Goal: Communication & Community: Participate in discussion

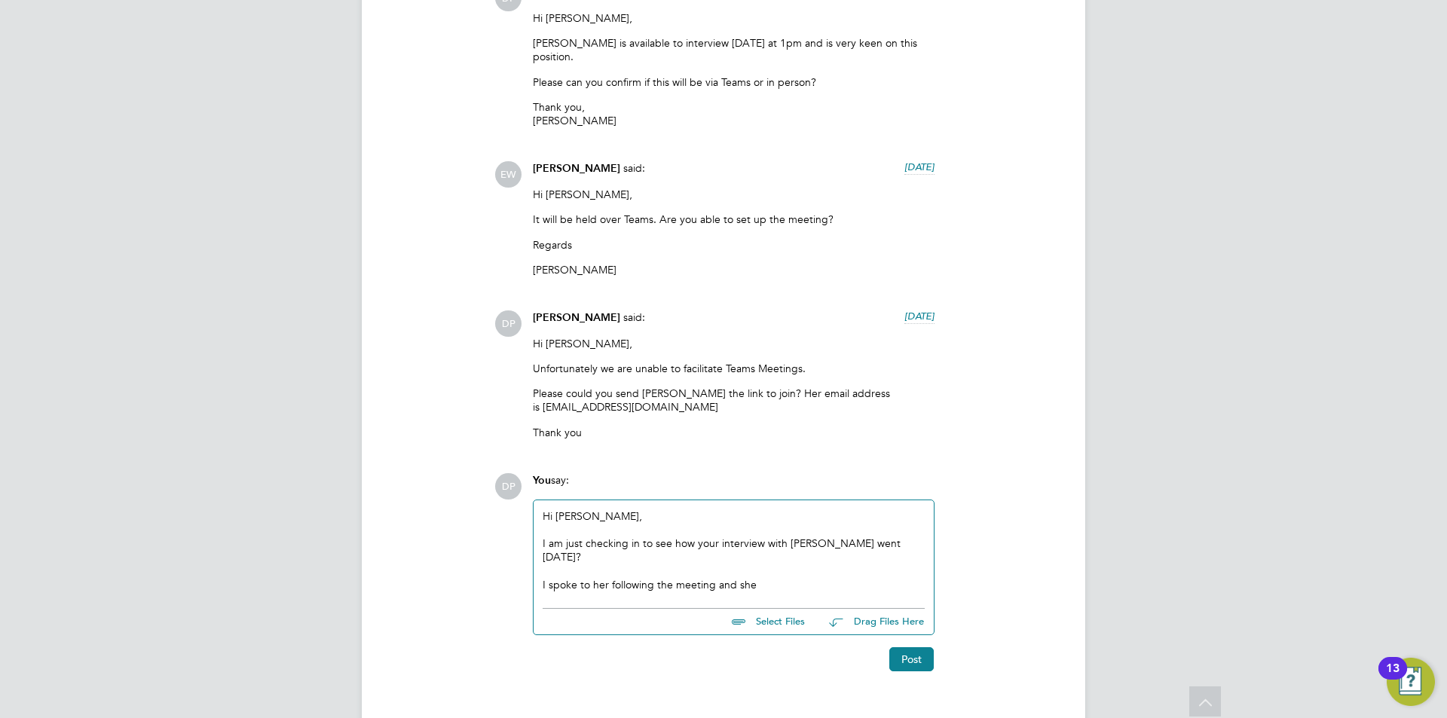
click at [782, 578] on div "I spoke to her following the meeting and she" at bounding box center [734, 585] width 382 height 14
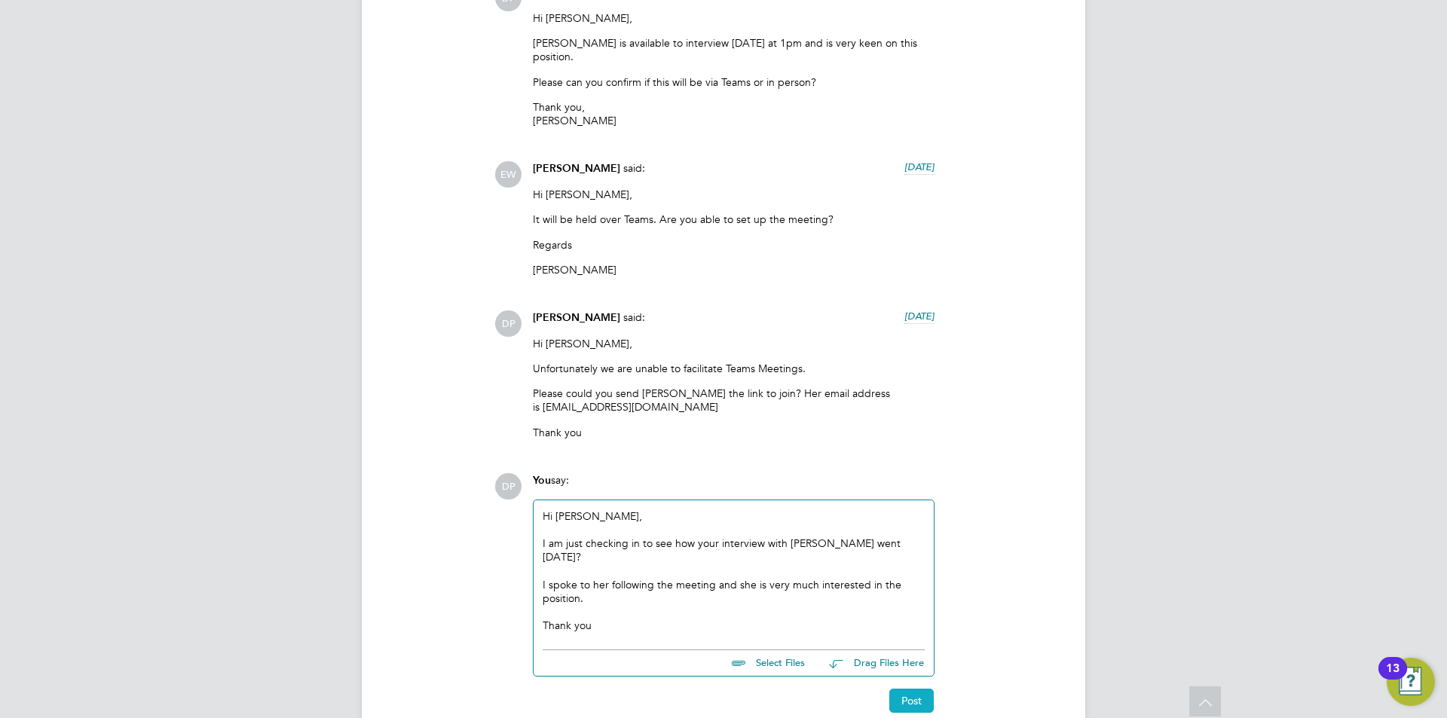
click at [906, 689] on button "Post" at bounding box center [912, 701] width 44 height 24
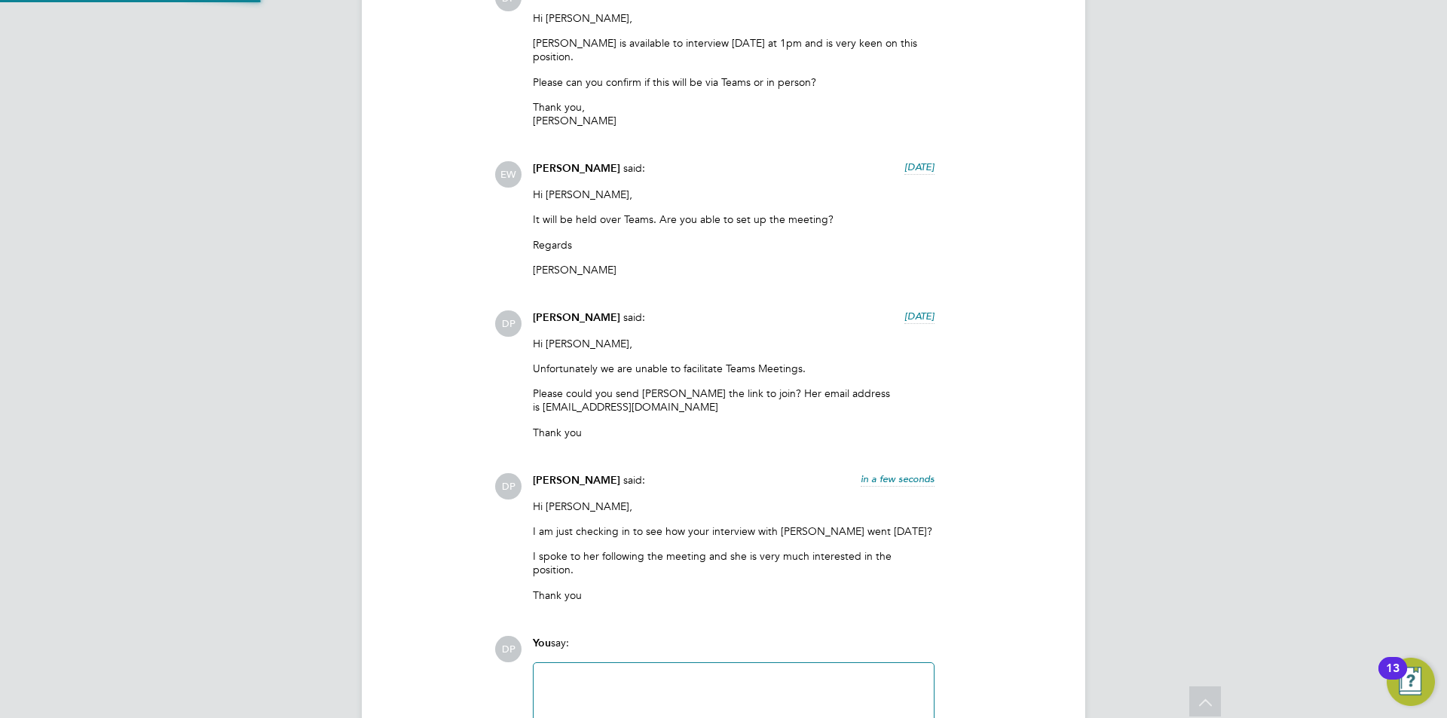
scroll to position [1879, 0]
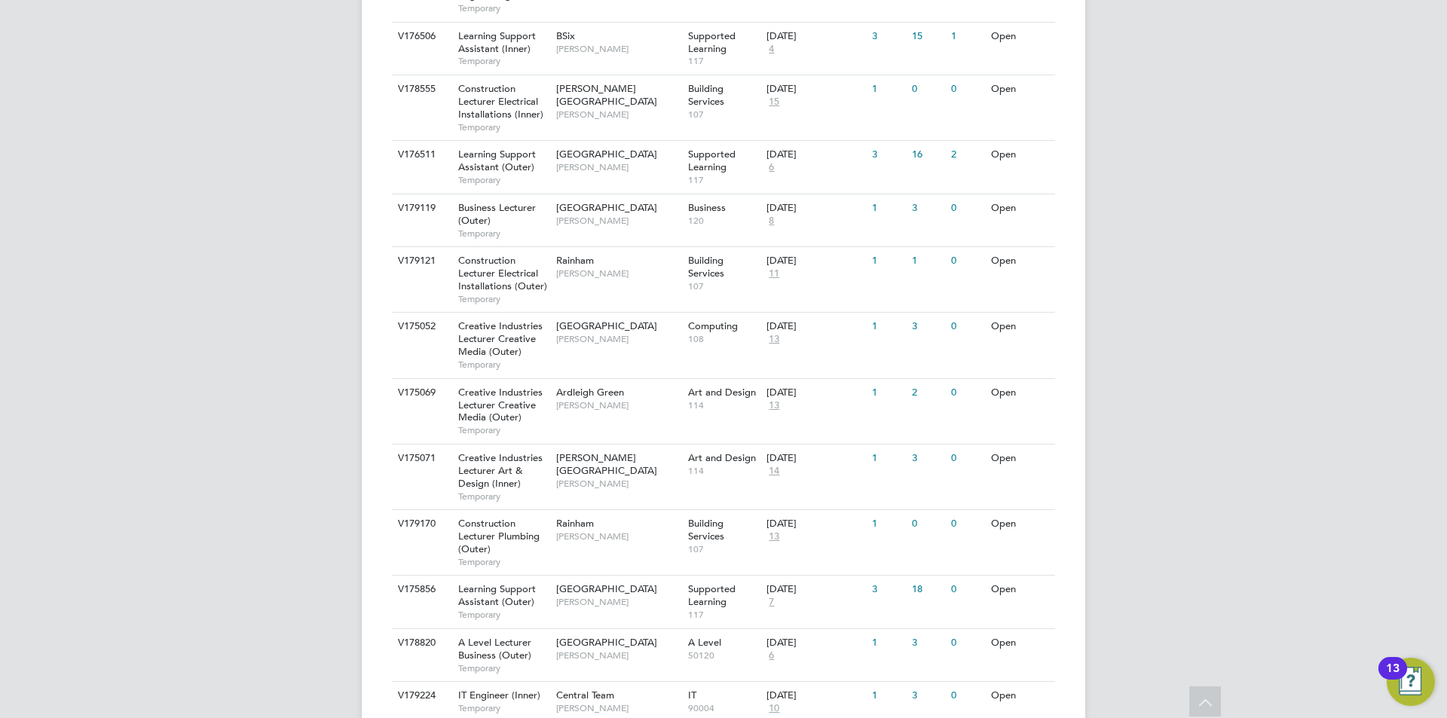
scroll to position [679, 0]
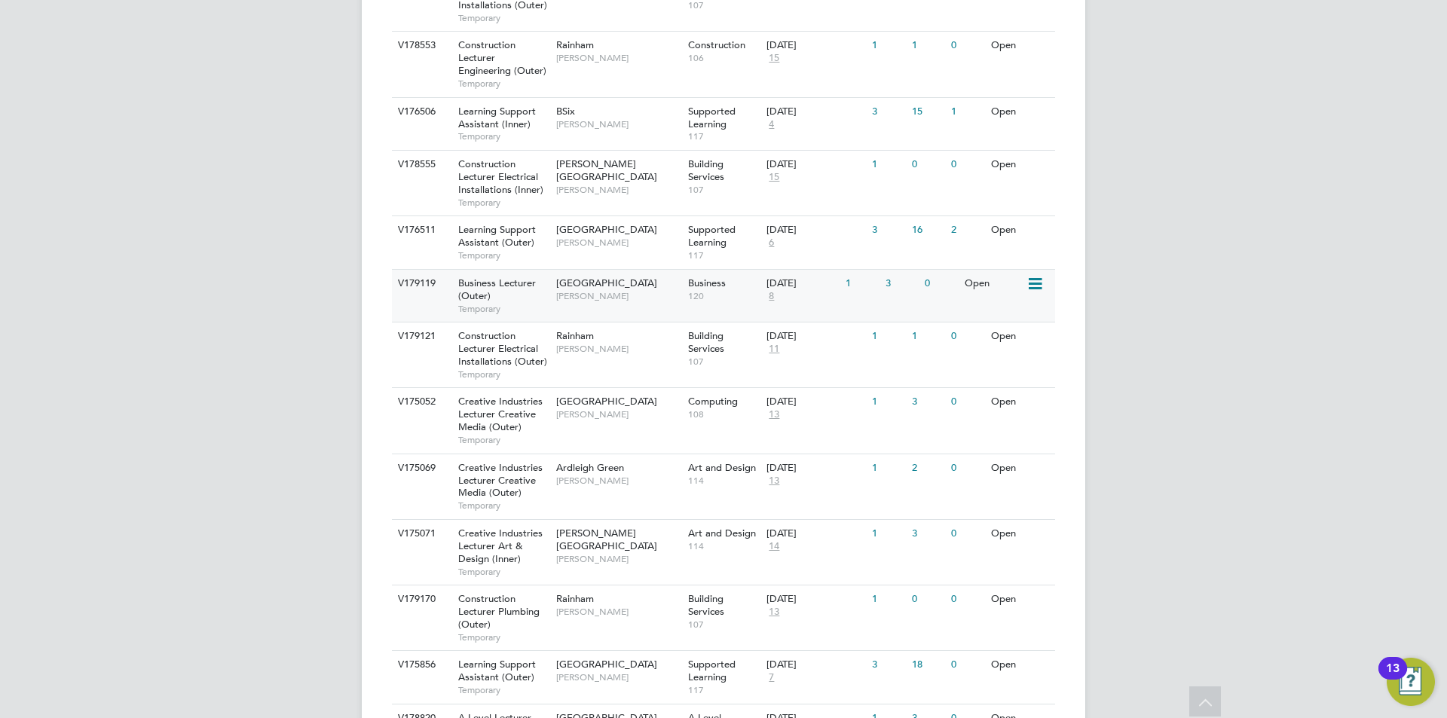
click at [680, 300] on div "[GEOGRAPHIC_DATA] [GEOGRAPHIC_DATA][PERSON_NAME]" at bounding box center [619, 289] width 132 height 39
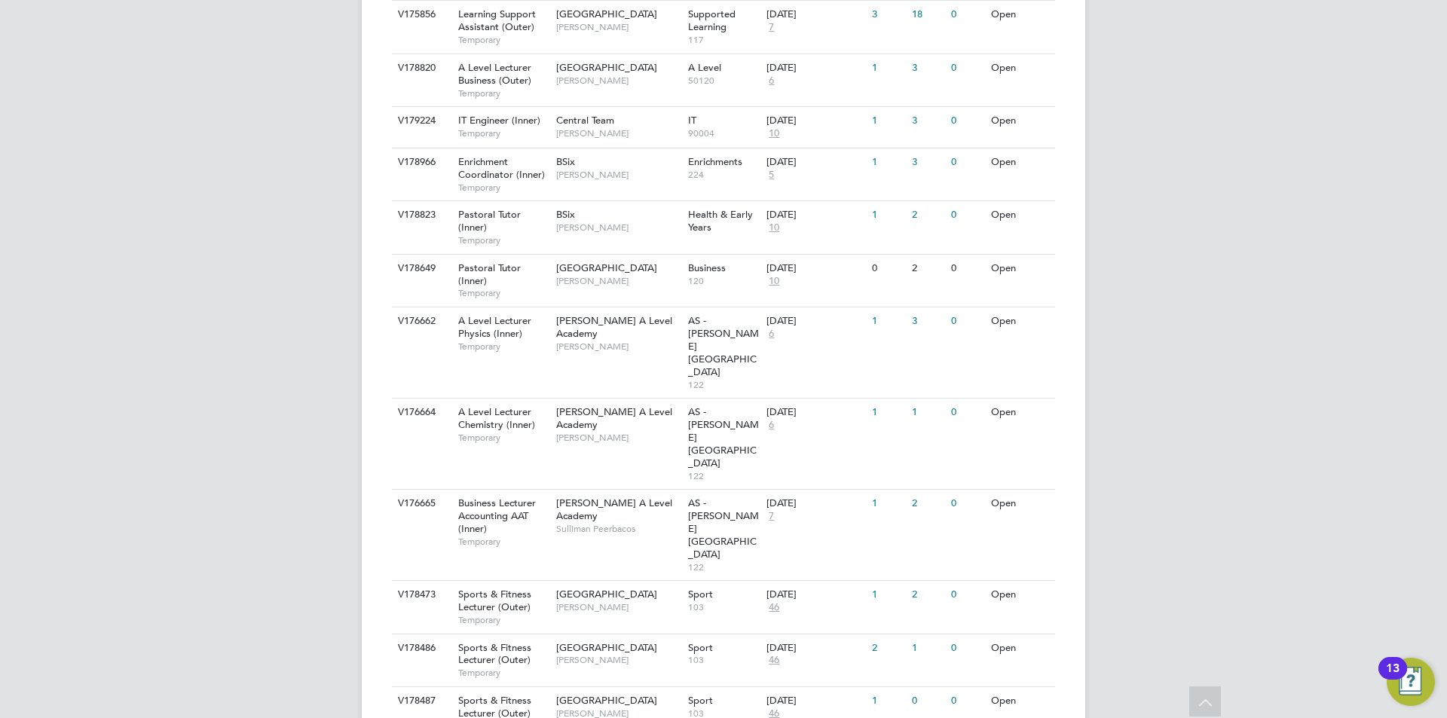
scroll to position [1508, 0]
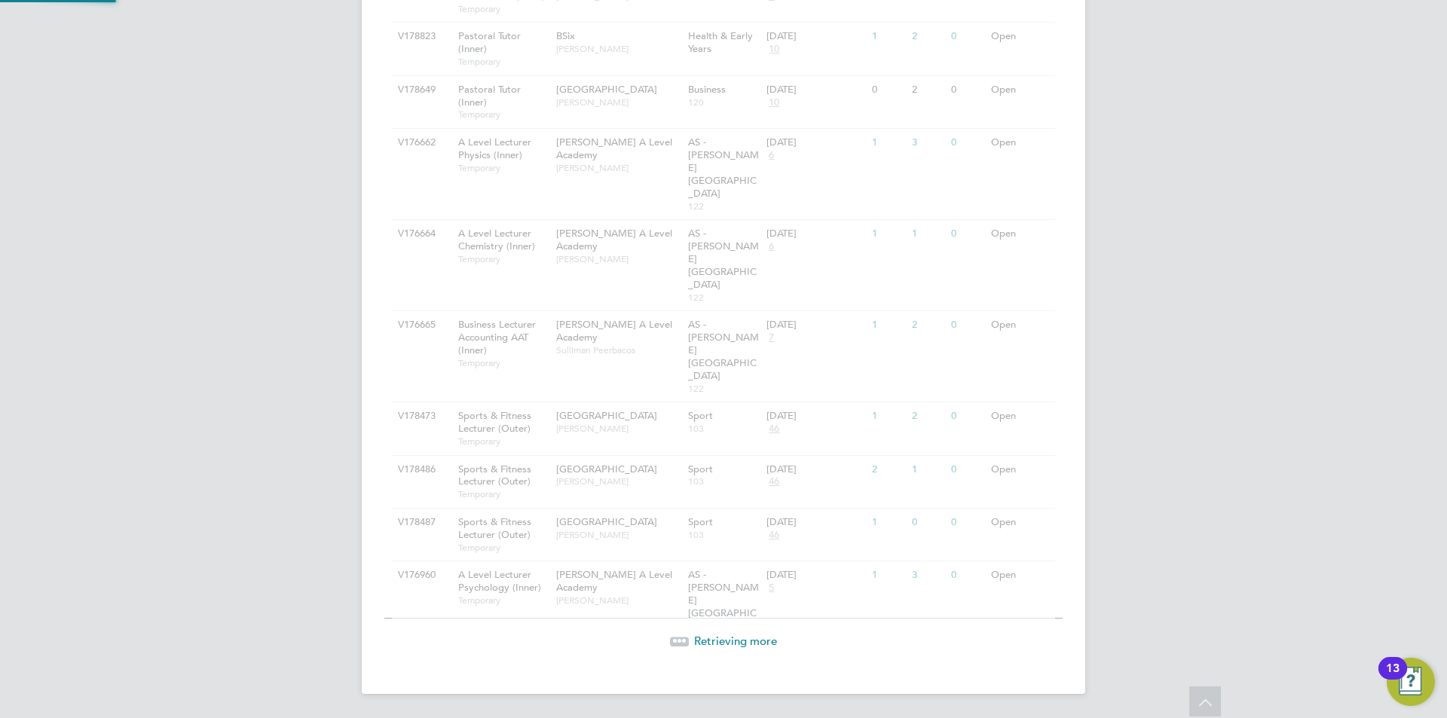
scroll to position [1463, 0]
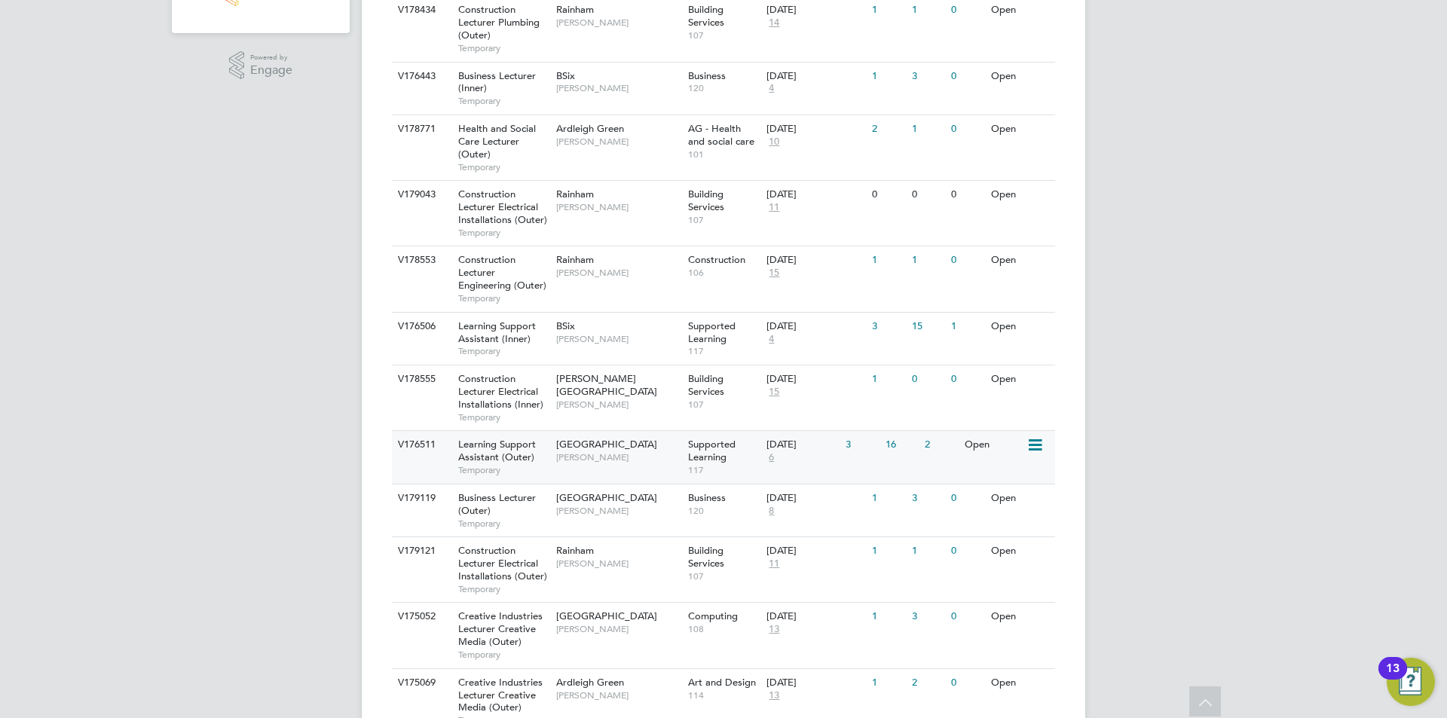
scroll to position [485, 0]
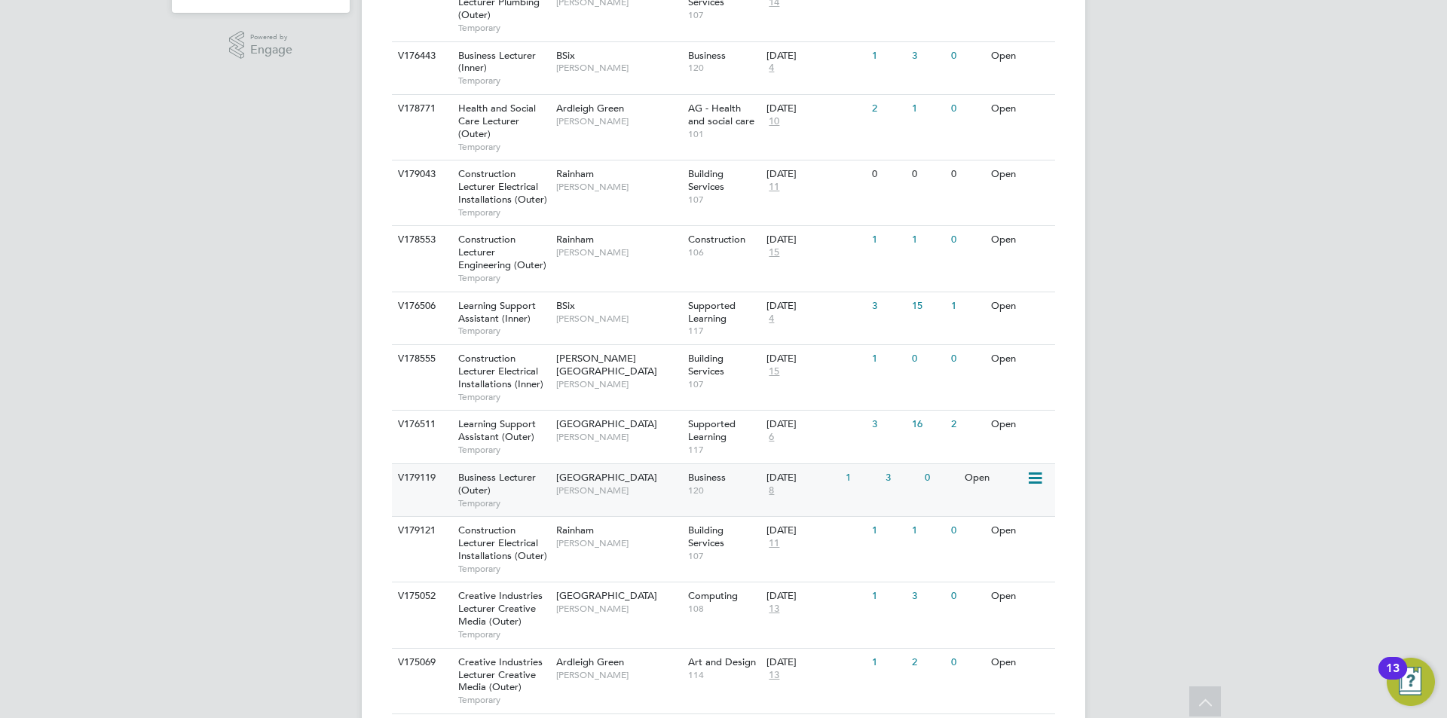
click at [598, 491] on div "Havering Sixth Form Campus Shabnam Shaheen" at bounding box center [619, 483] width 132 height 39
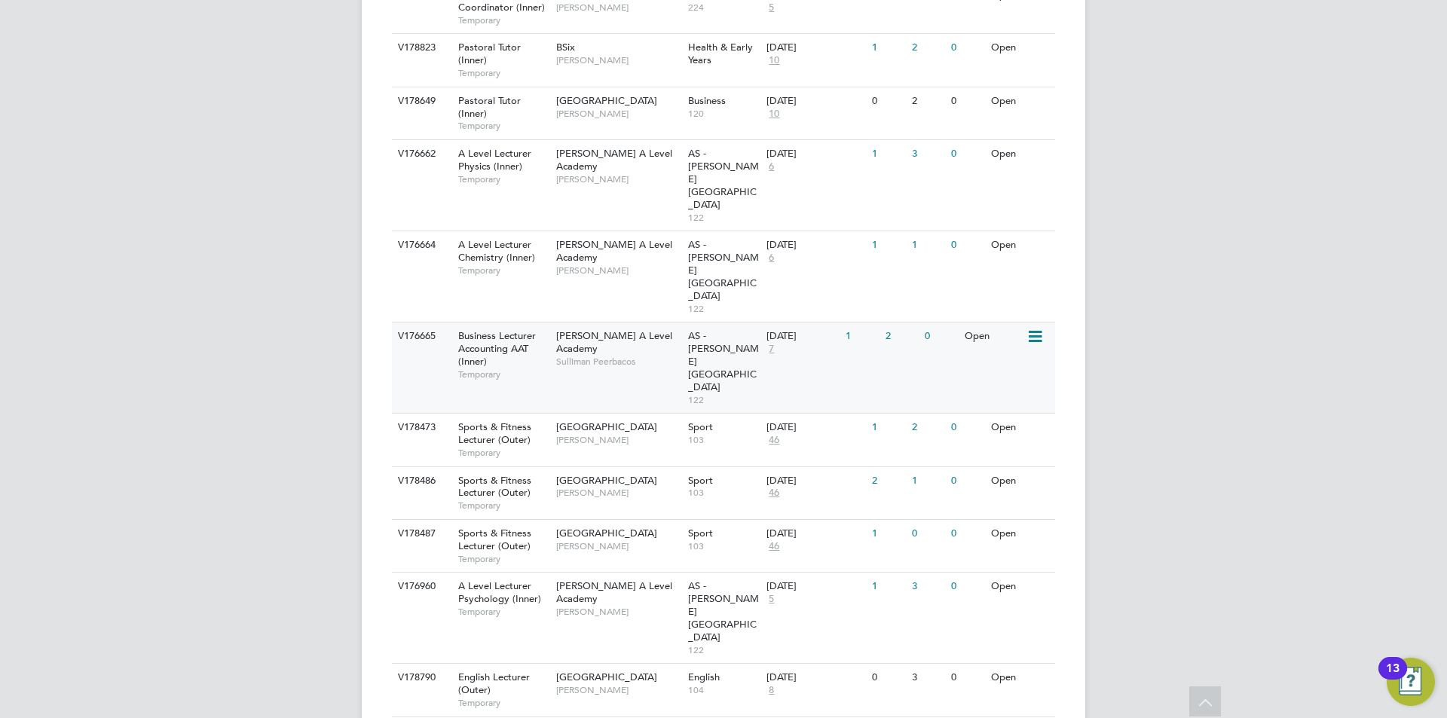
scroll to position [1422, 0]
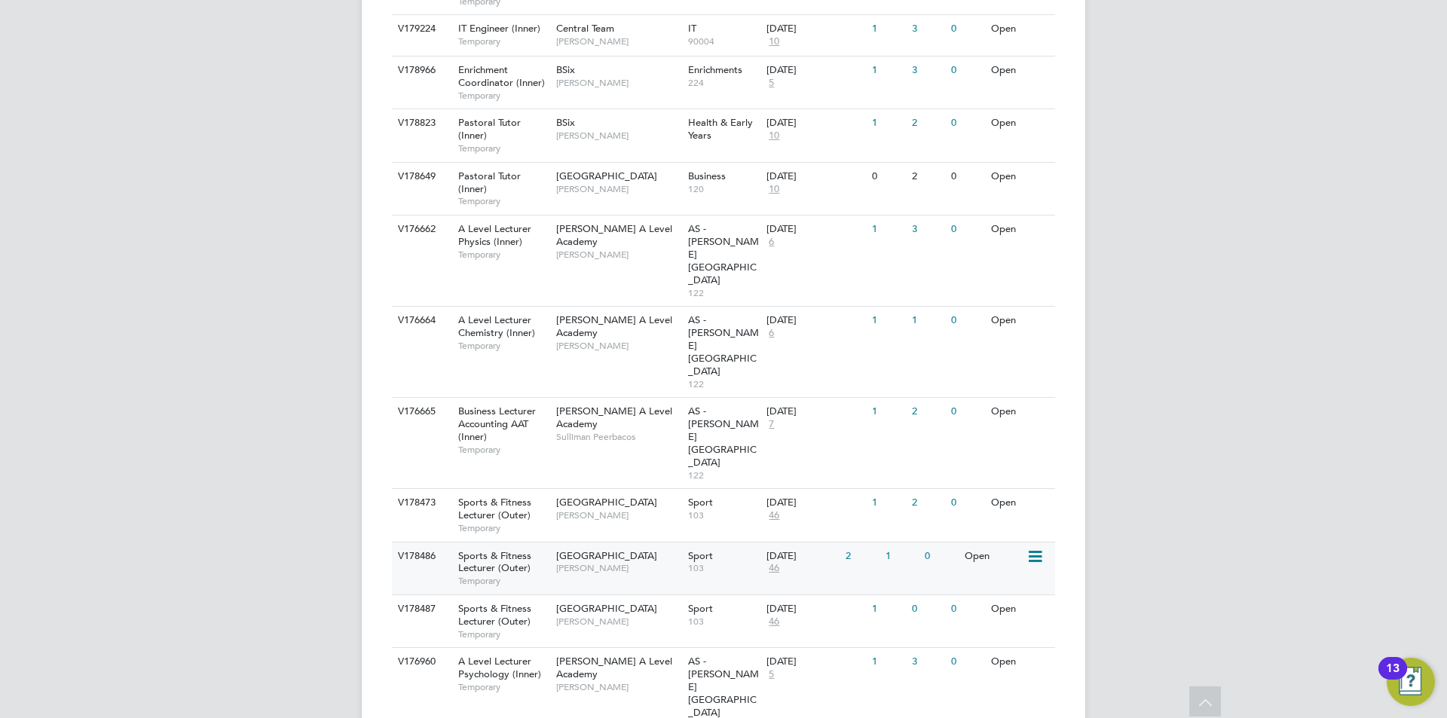
click at [636, 543] on div "Havering Sixth Form Campus Shaun Clifford" at bounding box center [619, 562] width 132 height 39
click at [591, 496] on span "Redbridge Campus" at bounding box center [606, 502] width 101 height 13
click at [620, 602] on span "Epping Forest Campus" at bounding box center [606, 608] width 101 height 13
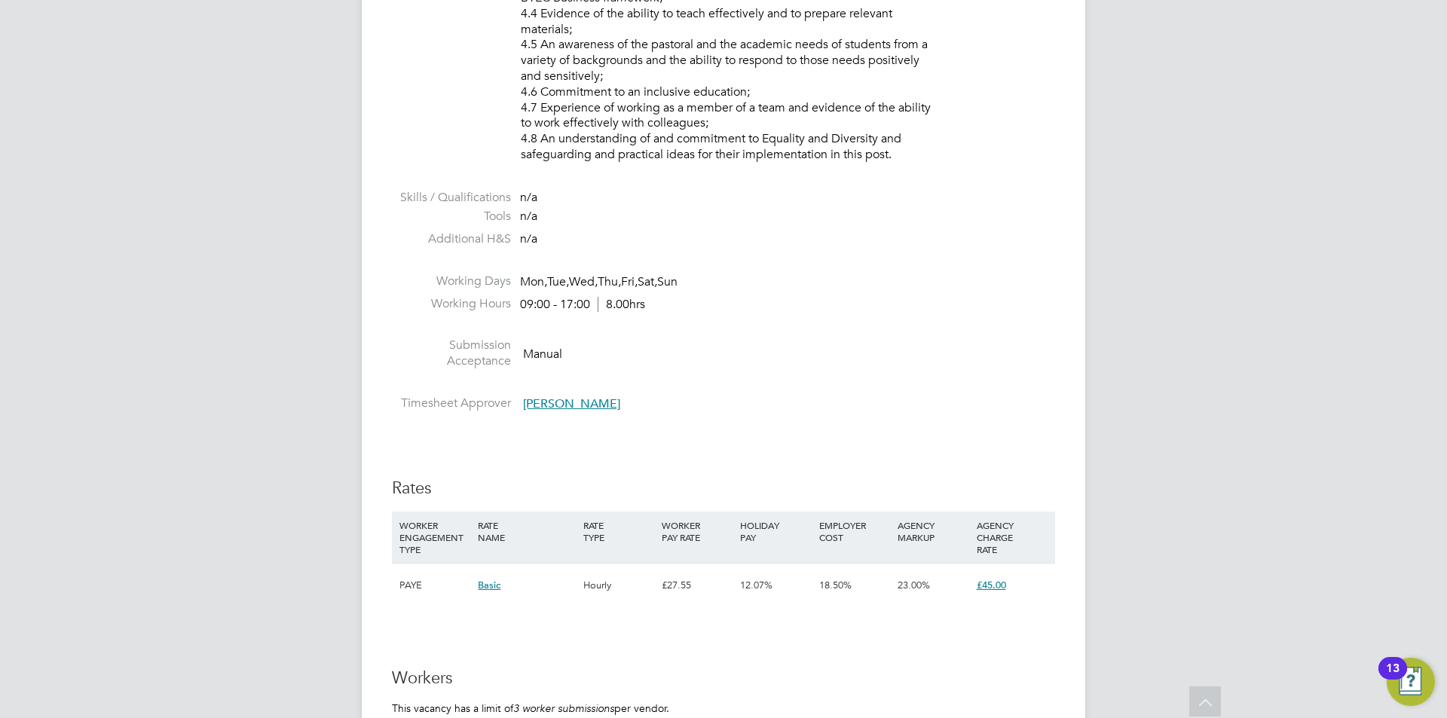
scroll to position [2245, 0]
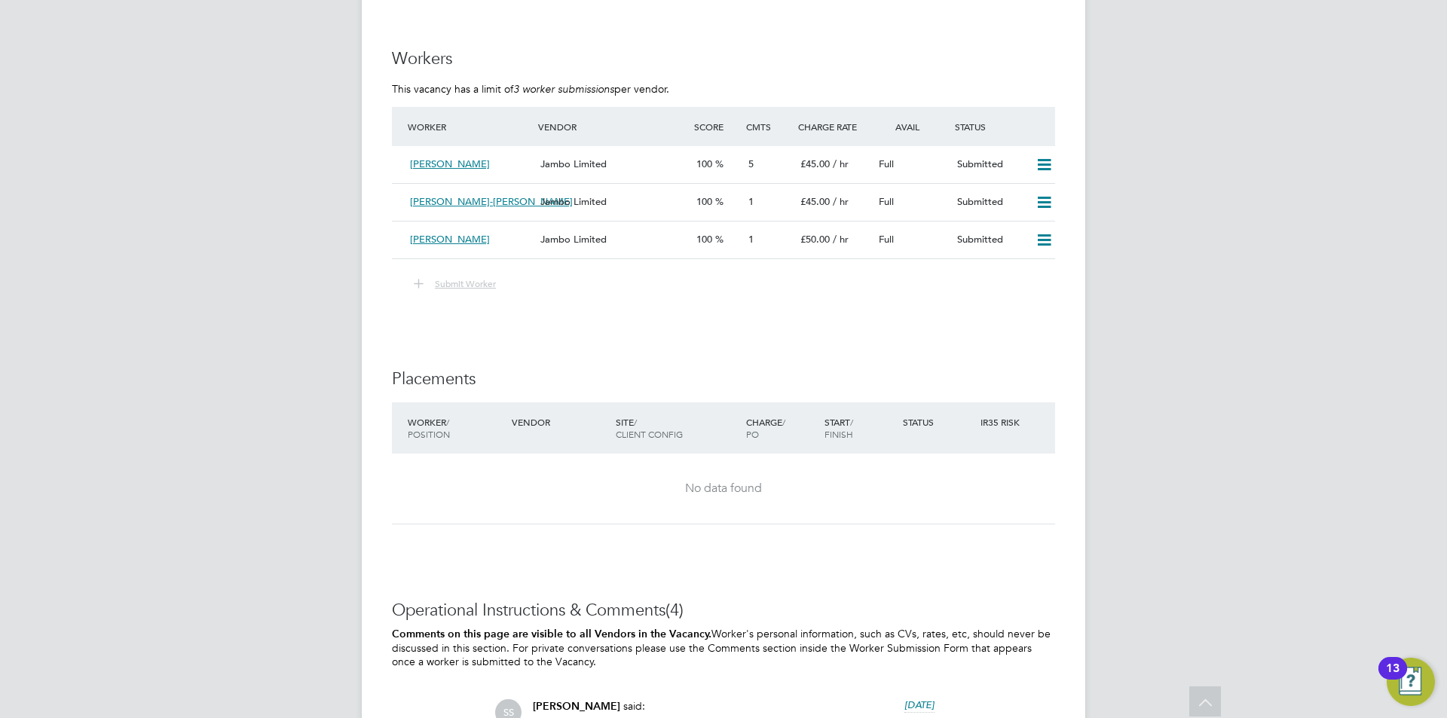
click at [452, 293] on li "Submit Worker" at bounding box center [723, 291] width 663 height 35
click at [788, 172] on div "5" at bounding box center [769, 164] width 52 height 25
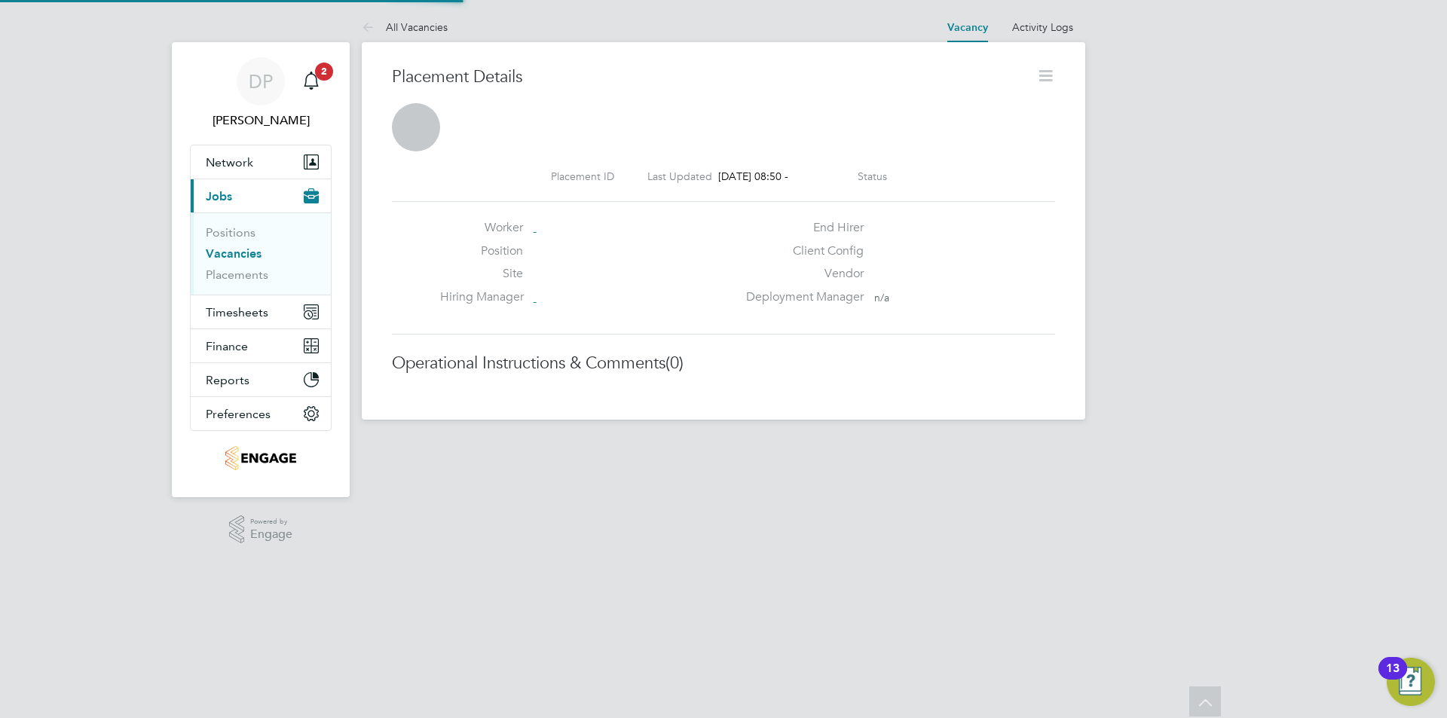
scroll to position [8, 8]
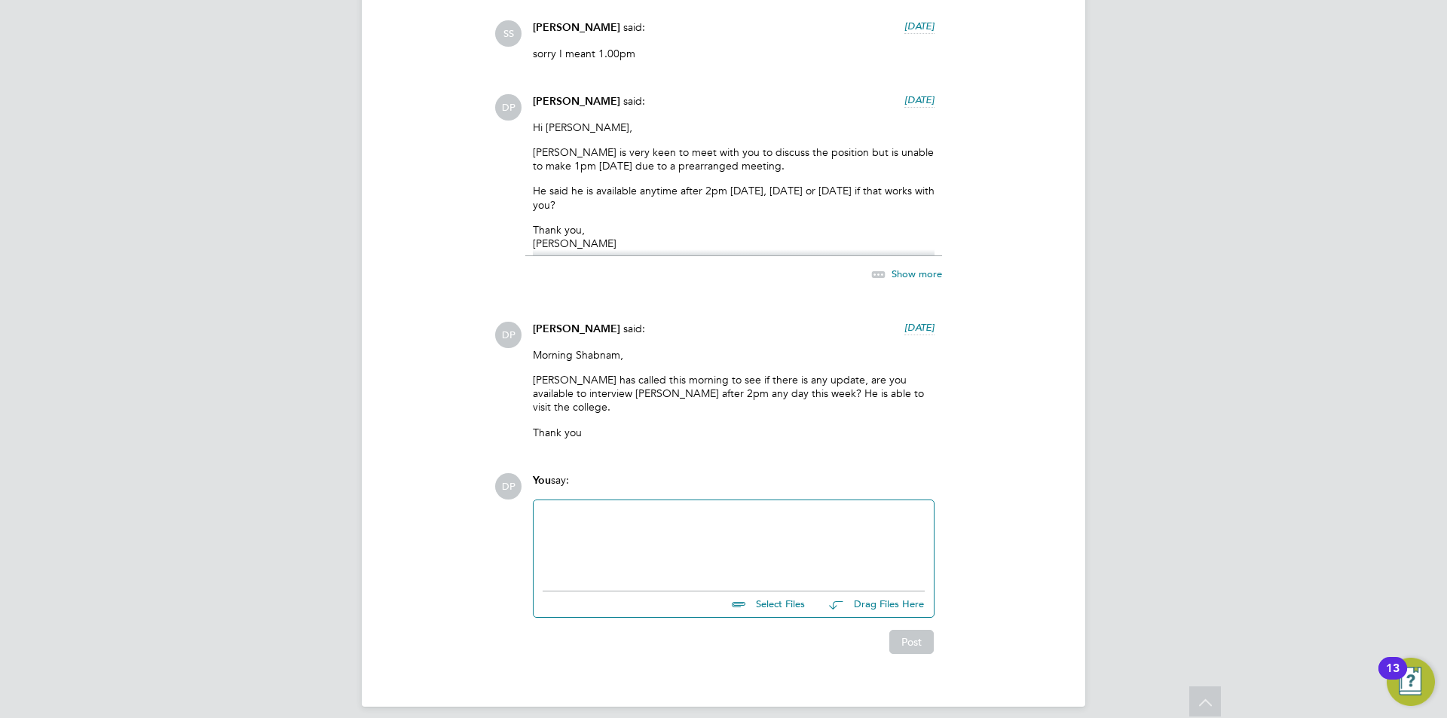
click at [559, 166] on p "Anjay is very keen to meet with you to discuss the position but is unable to ma…" at bounding box center [734, 158] width 402 height 27
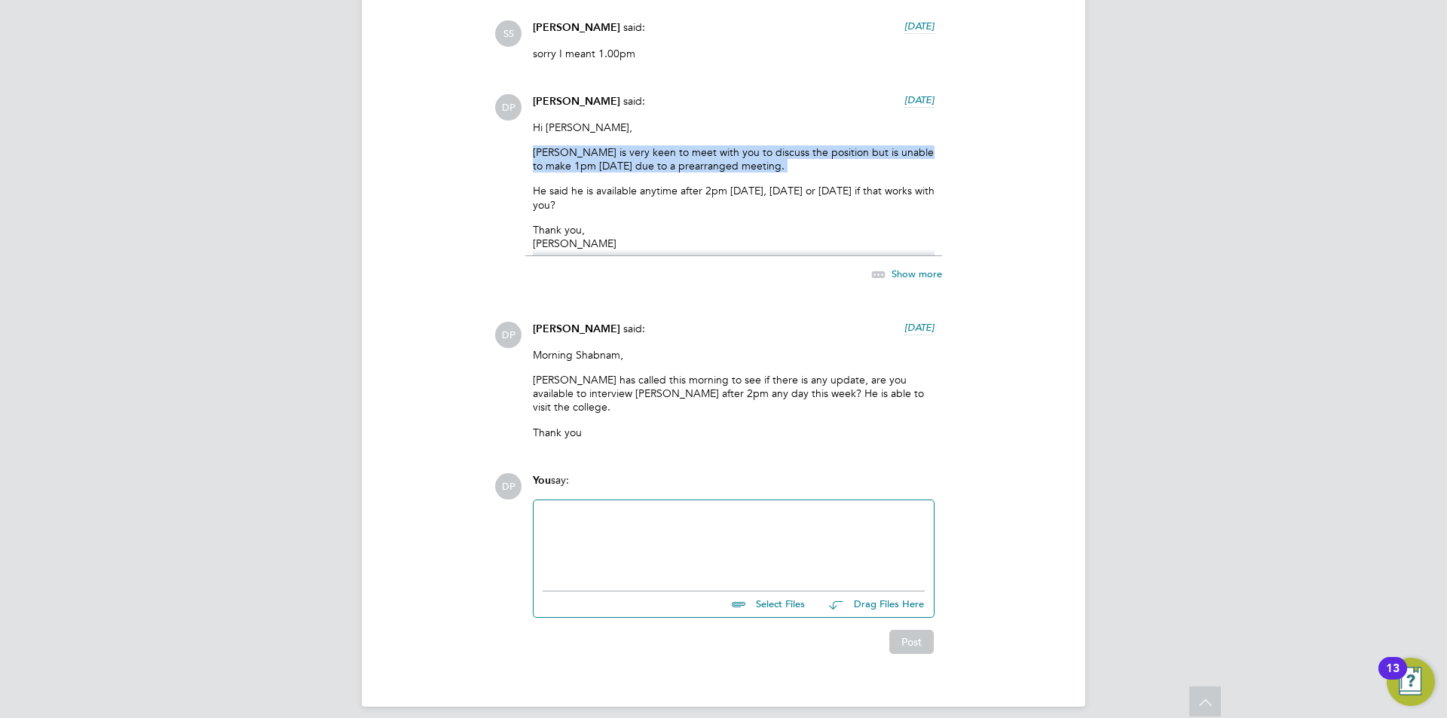
click at [559, 166] on p "Anjay is very keen to meet with you to discuss the position but is unable to ma…" at bounding box center [734, 158] width 402 height 27
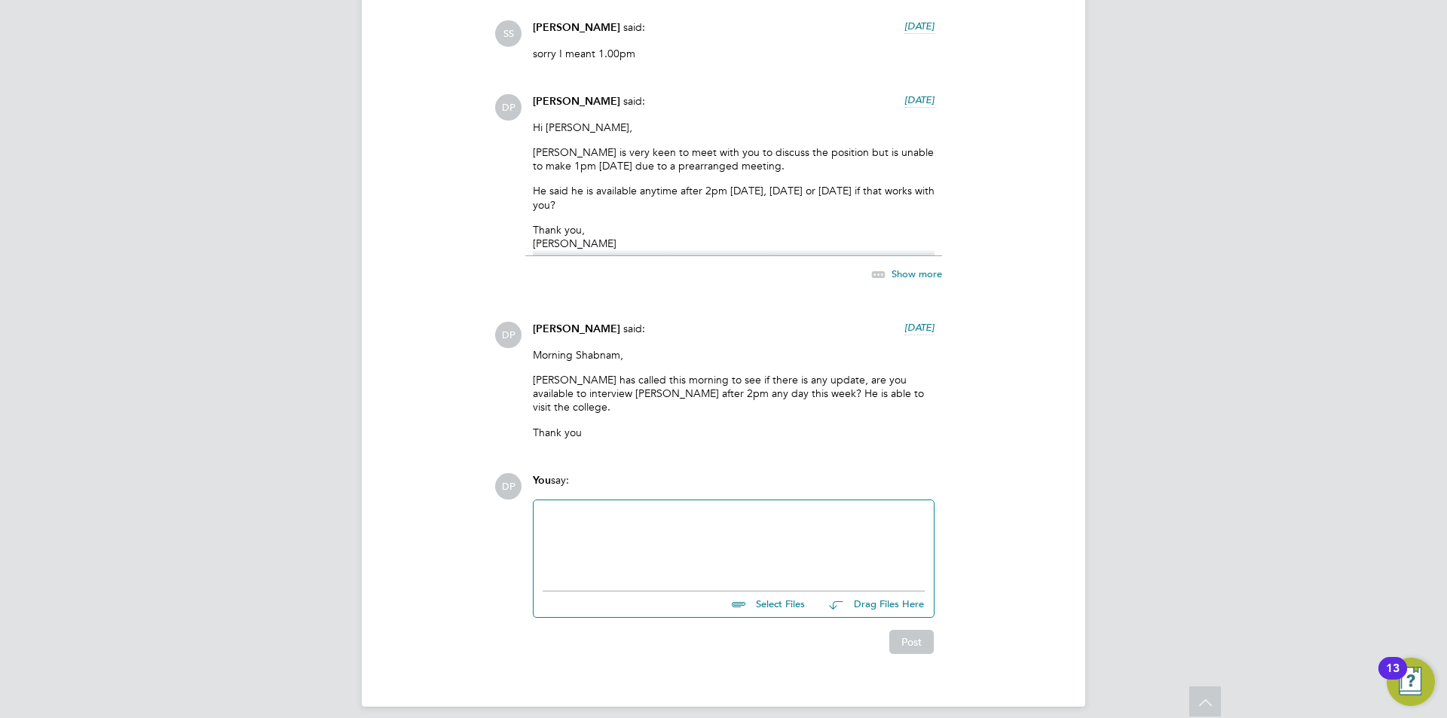
click at [562, 389] on p "Anjay has called this morning to see if there is any update, are you available …" at bounding box center [734, 393] width 402 height 41
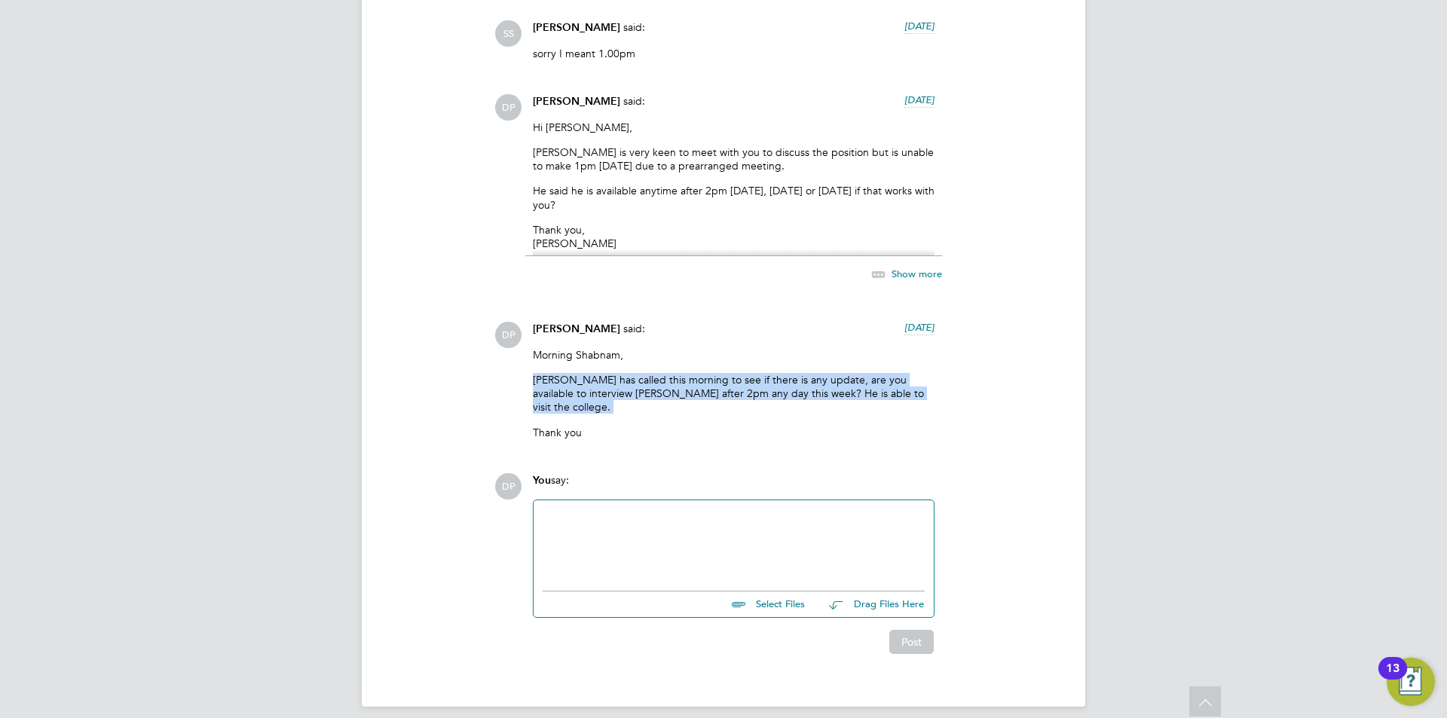
click at [562, 389] on p "Anjay has called this morning to see if there is any update, are you available …" at bounding box center [734, 393] width 402 height 41
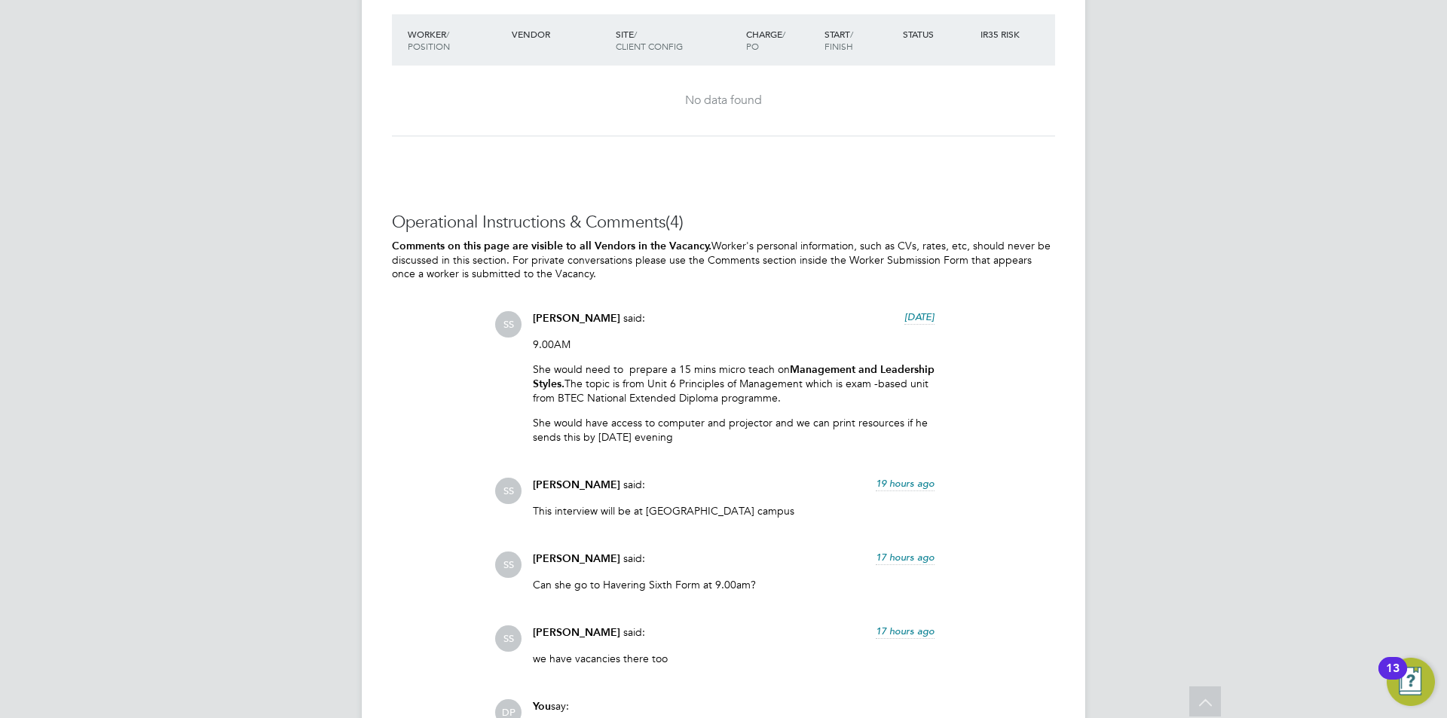
scroll to position [2030, 0]
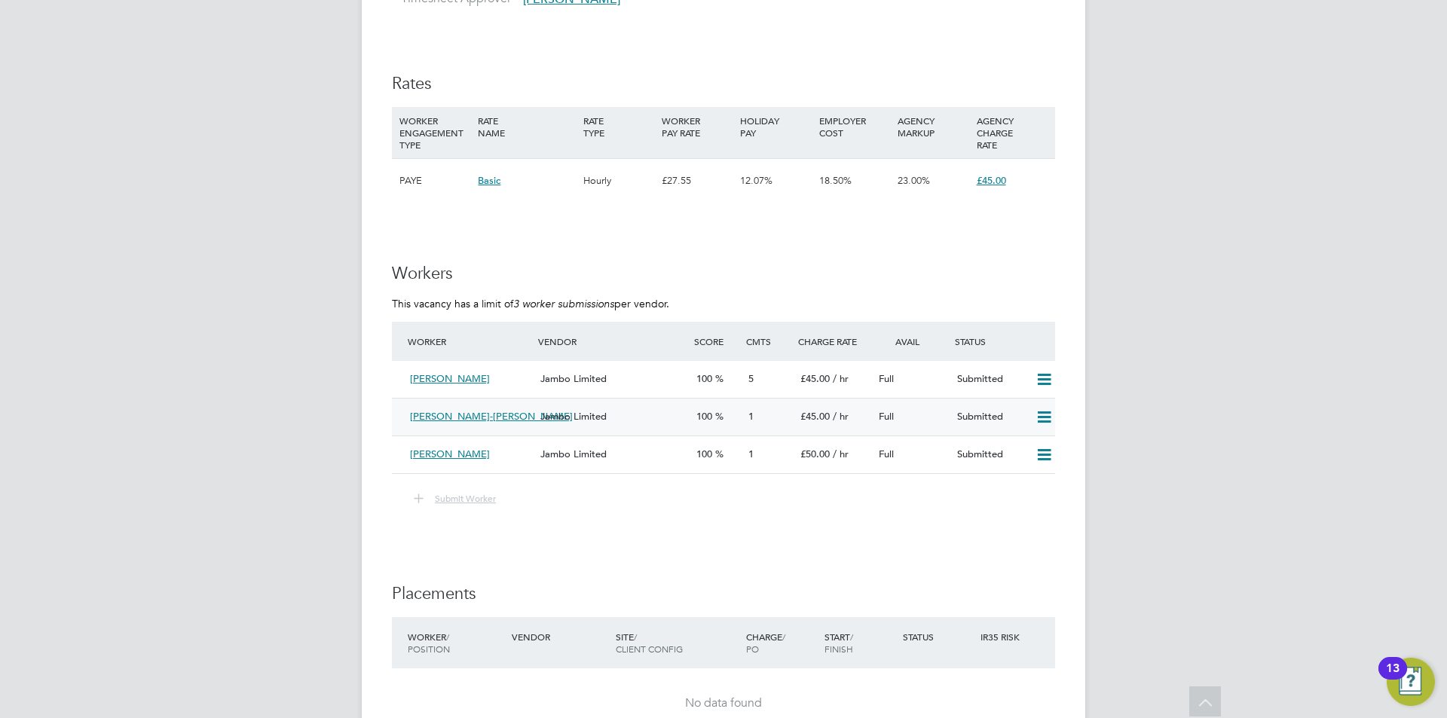
click at [635, 406] on div "Jambo Limited" at bounding box center [612, 417] width 156 height 25
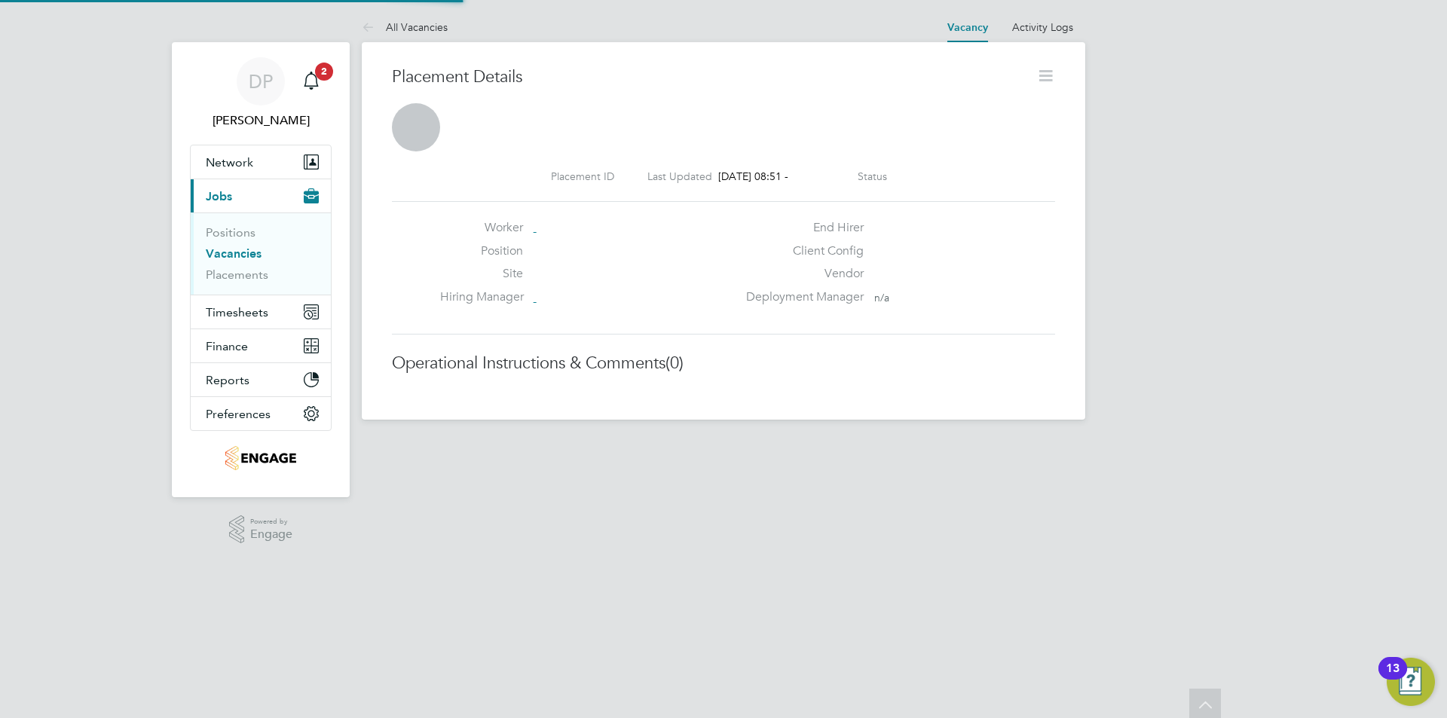
scroll to position [14, 235]
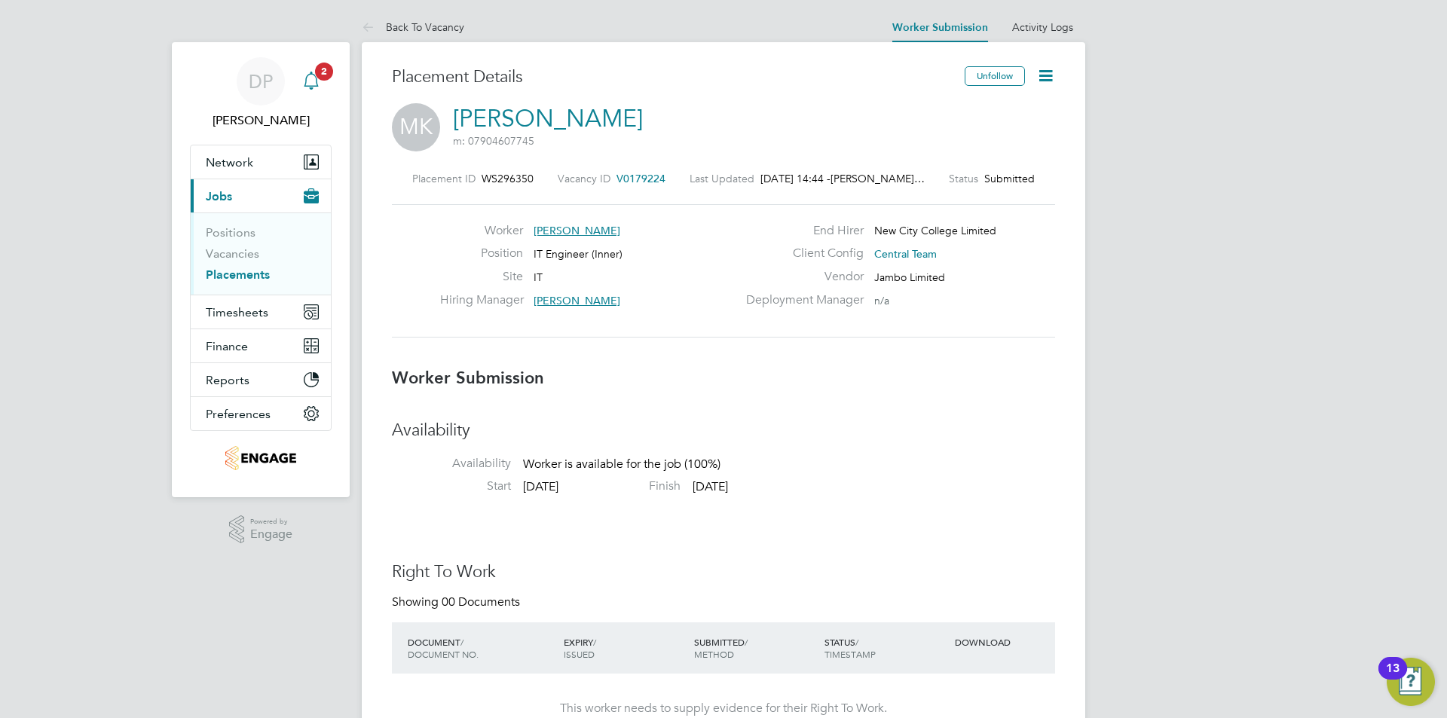
click at [325, 85] on div "Main navigation" at bounding box center [311, 81] width 30 height 30
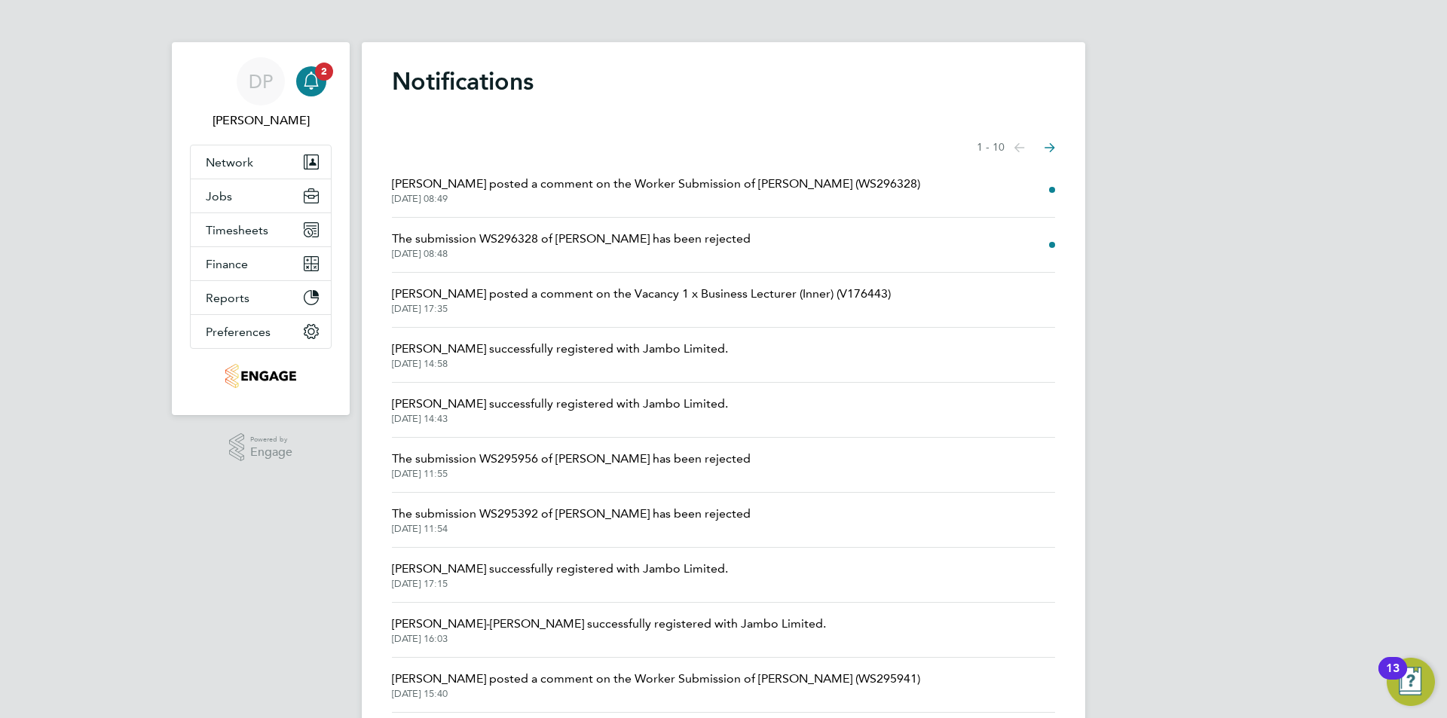
click at [6, 200] on div "DP Danielle Page Notifications 2 Applications: Network Team Members Businesses …" at bounding box center [723, 383] width 1447 height 767
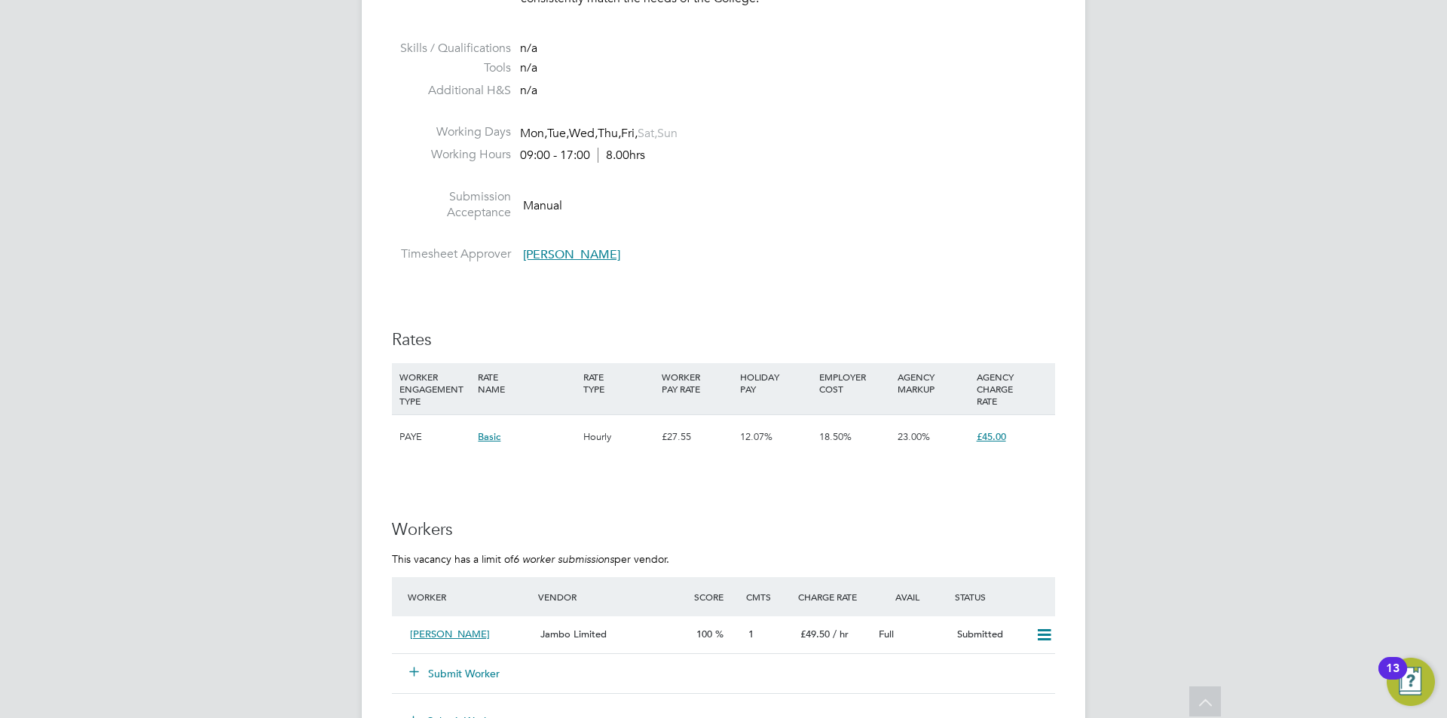
scroll to position [2367, 0]
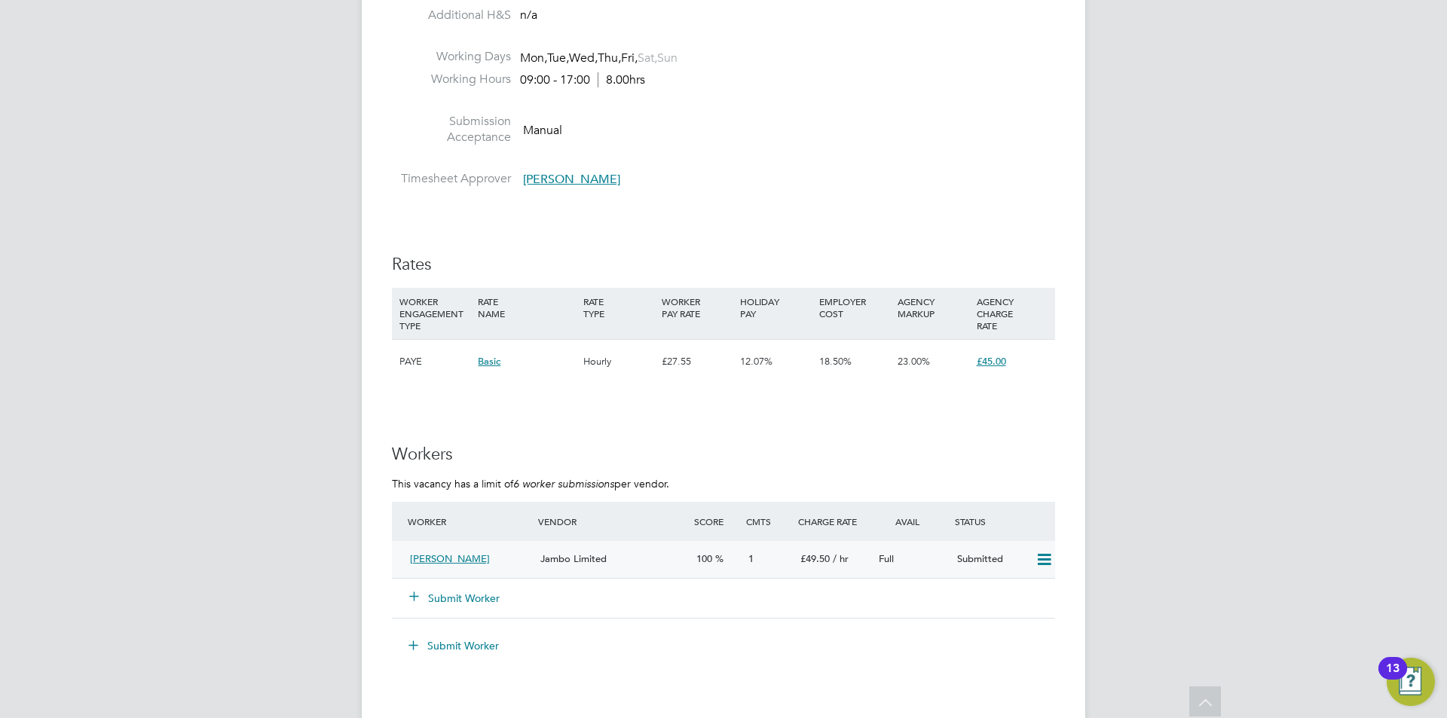
click at [489, 562] on div "Robert King" at bounding box center [469, 559] width 130 height 25
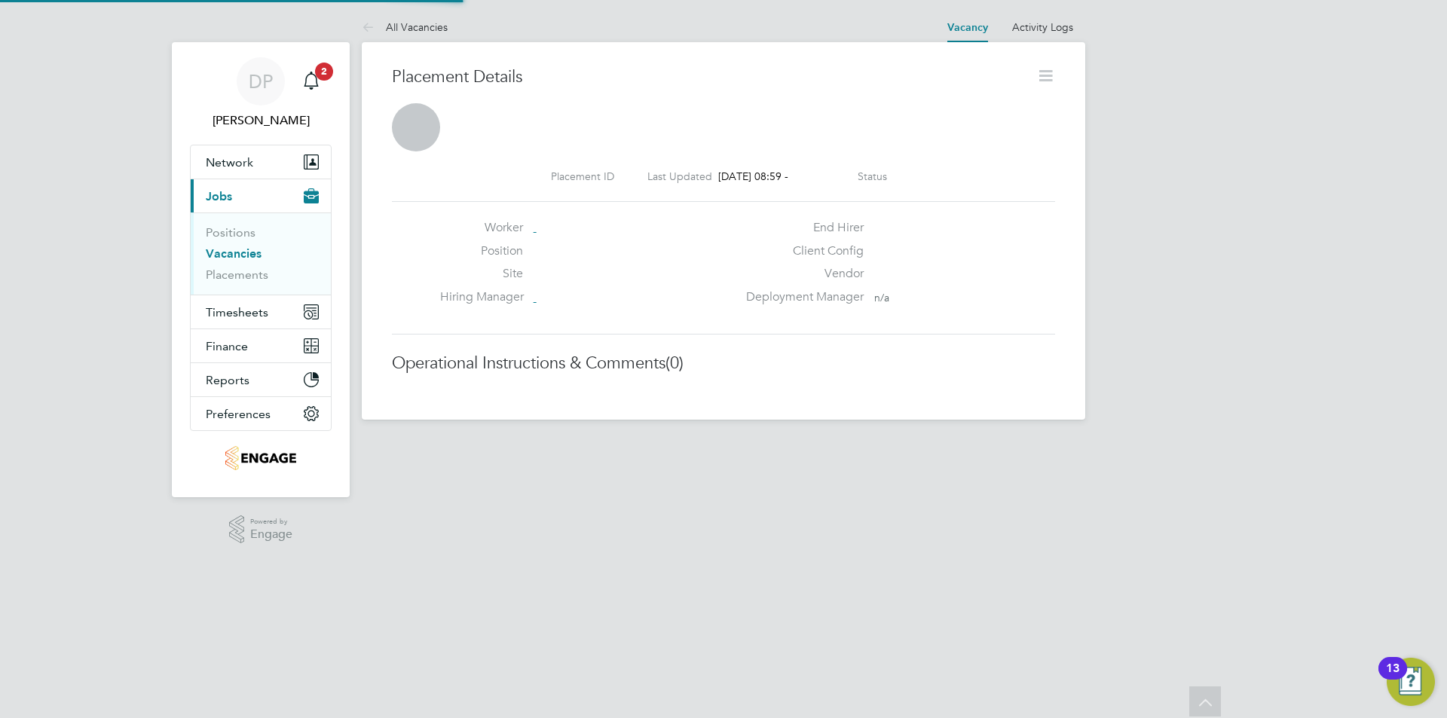
scroll to position [8, 8]
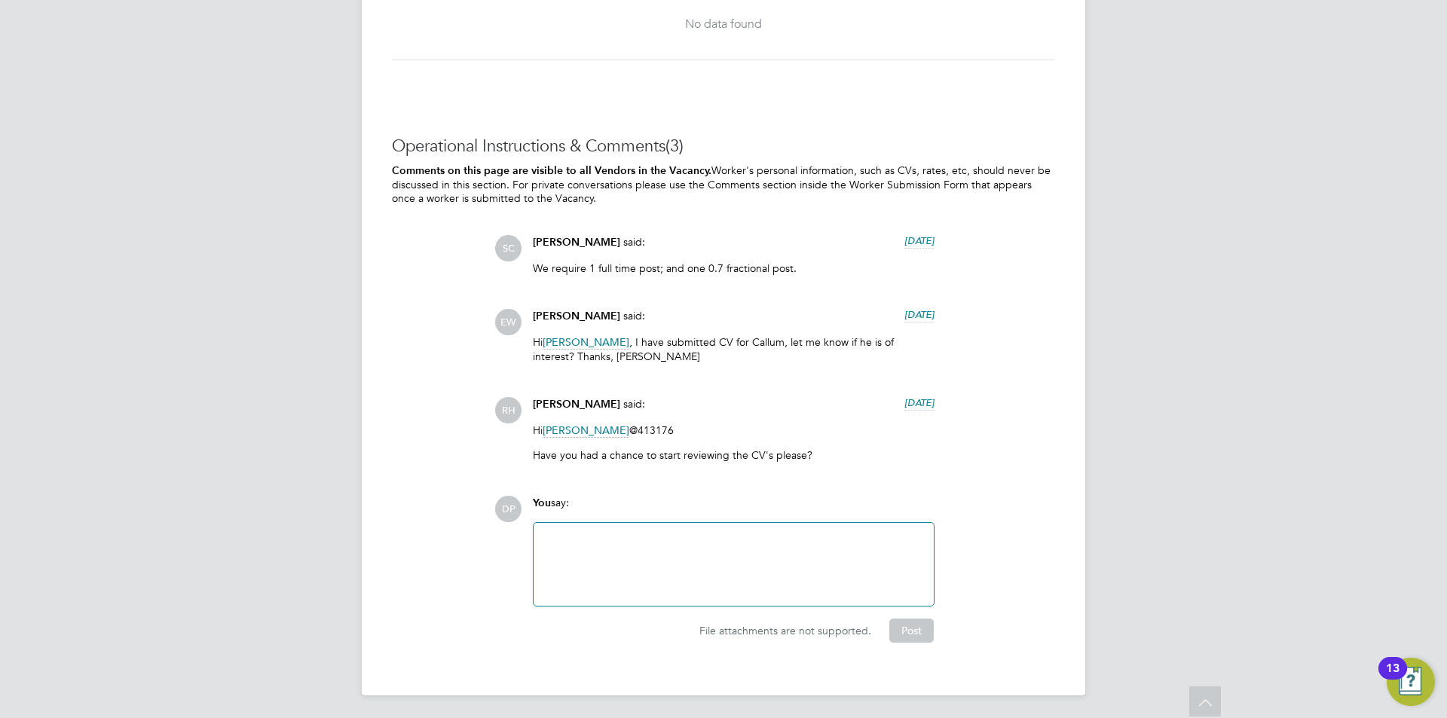
click at [613, 570] on div at bounding box center [734, 564] width 382 height 65
click at [643, 563] on div at bounding box center [734, 564] width 382 height 65
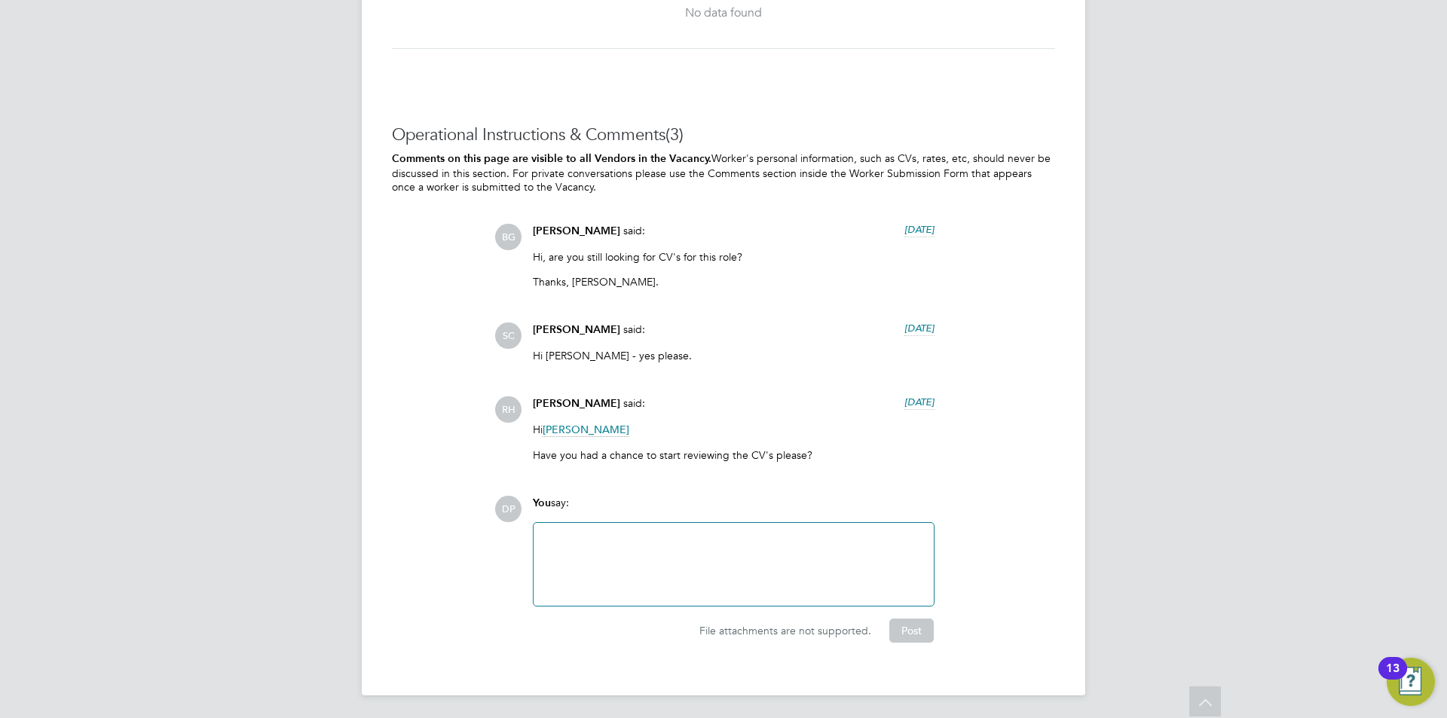
click at [710, 581] on div at bounding box center [734, 564] width 382 height 65
click at [739, 544] on div "Hello, have you filled this position now please?" at bounding box center [734, 564] width 382 height 65
click at [757, 583] on div "Hello, have you filled this position now please?" at bounding box center [734, 564] width 382 height 65
drag, startPoint x: 703, startPoint y: 526, endPoint x: 574, endPoint y: 550, distance: 131.0
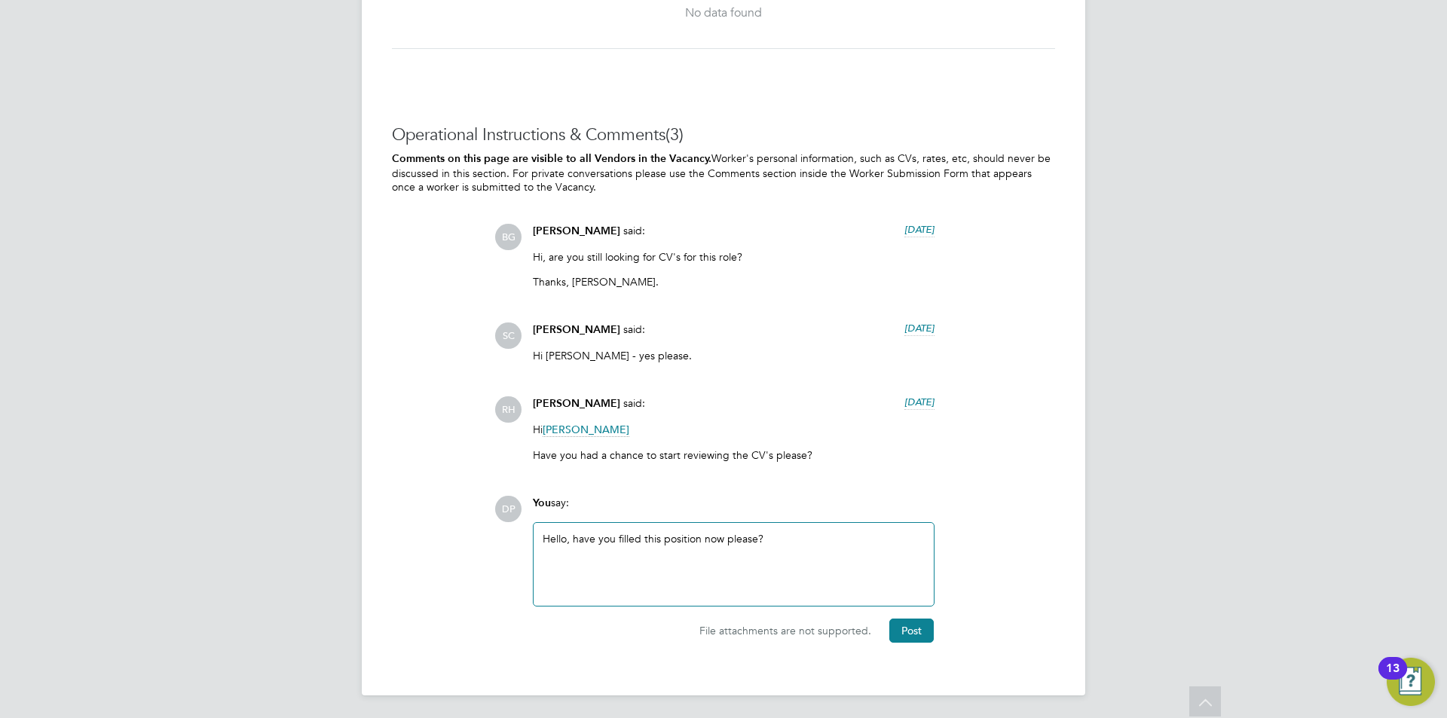
click at [574, 550] on div "Hello, have you filled this position now please?" at bounding box center [734, 564] width 382 height 65
click at [733, 582] on div "Hello, have you filled this position now please?" at bounding box center [734, 564] width 382 height 65
click at [805, 537] on div "Hello, have you filled this position now please?" at bounding box center [734, 564] width 382 height 65
click at [925, 626] on button "Post" at bounding box center [912, 631] width 44 height 24
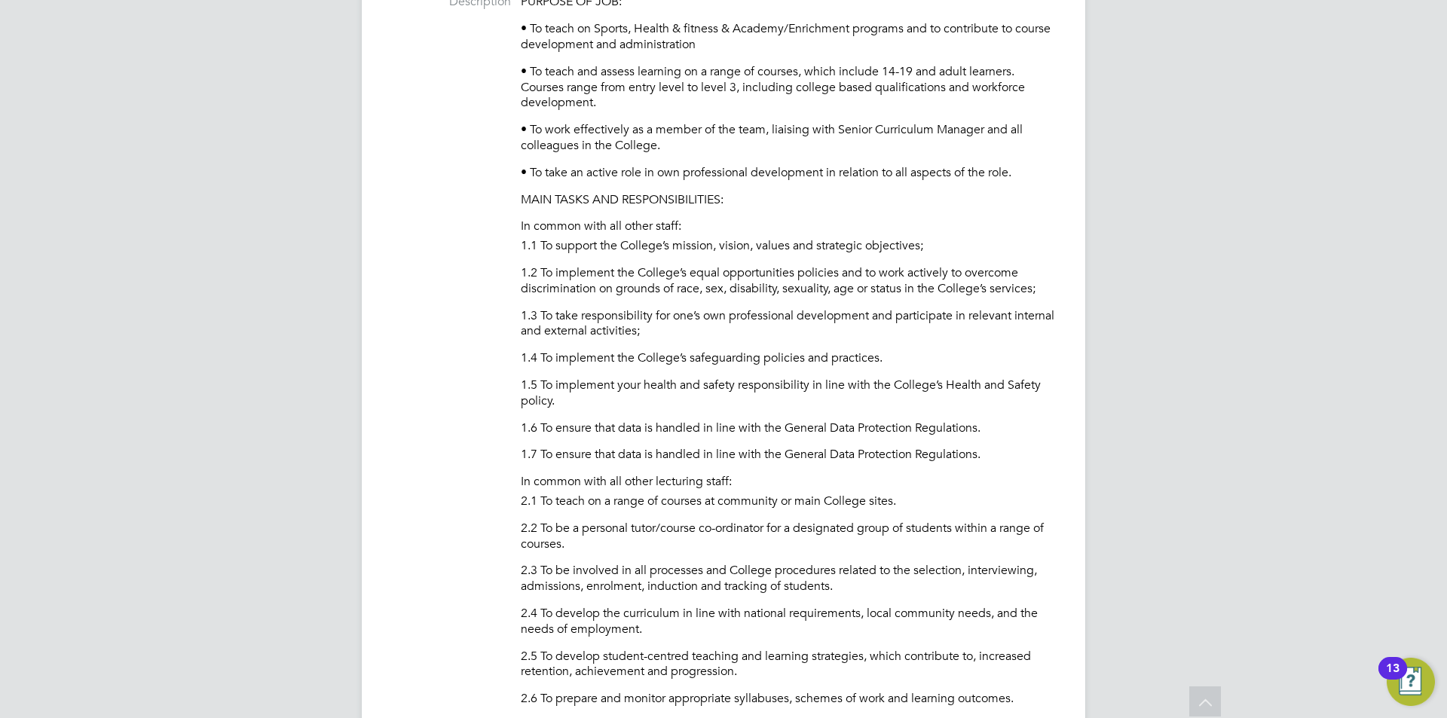
scroll to position [115, 0]
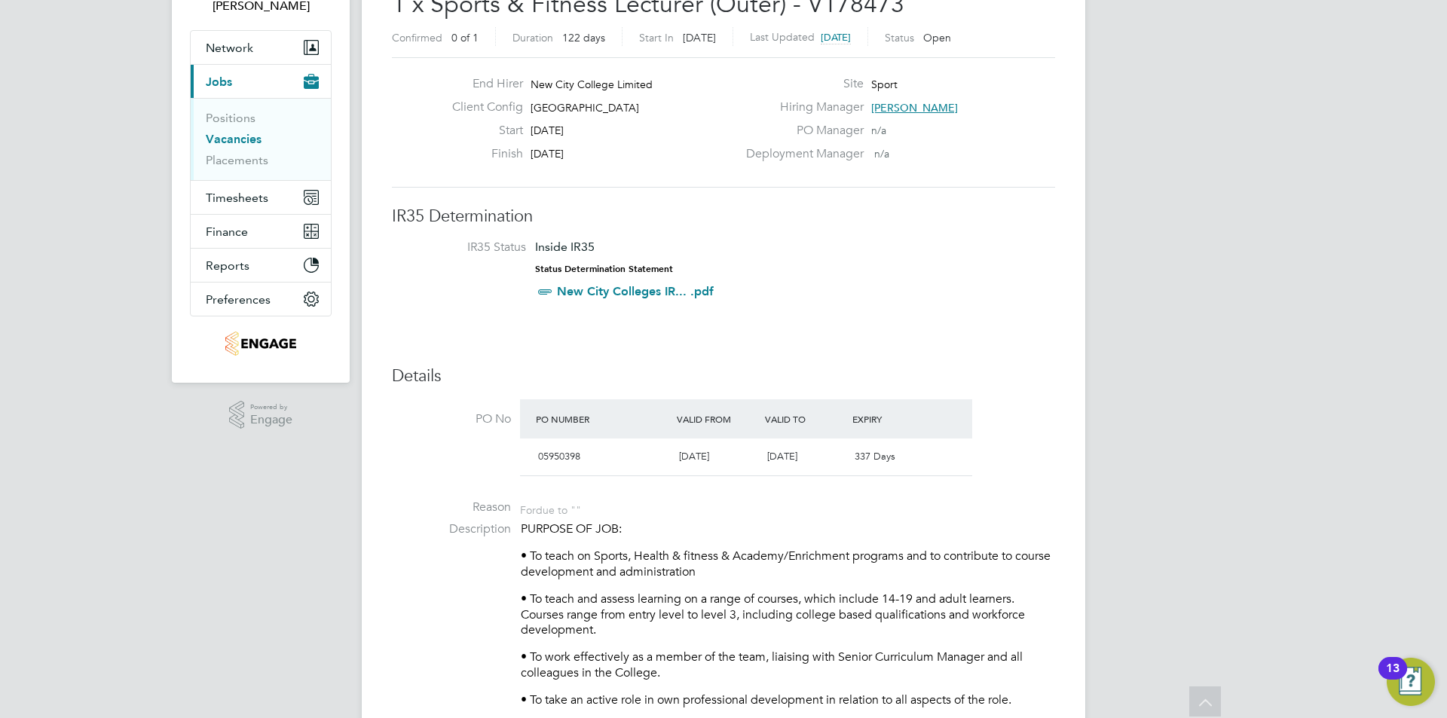
drag, startPoint x: 1220, startPoint y: 409, endPoint x: 1092, endPoint y: 495, distance: 154.3
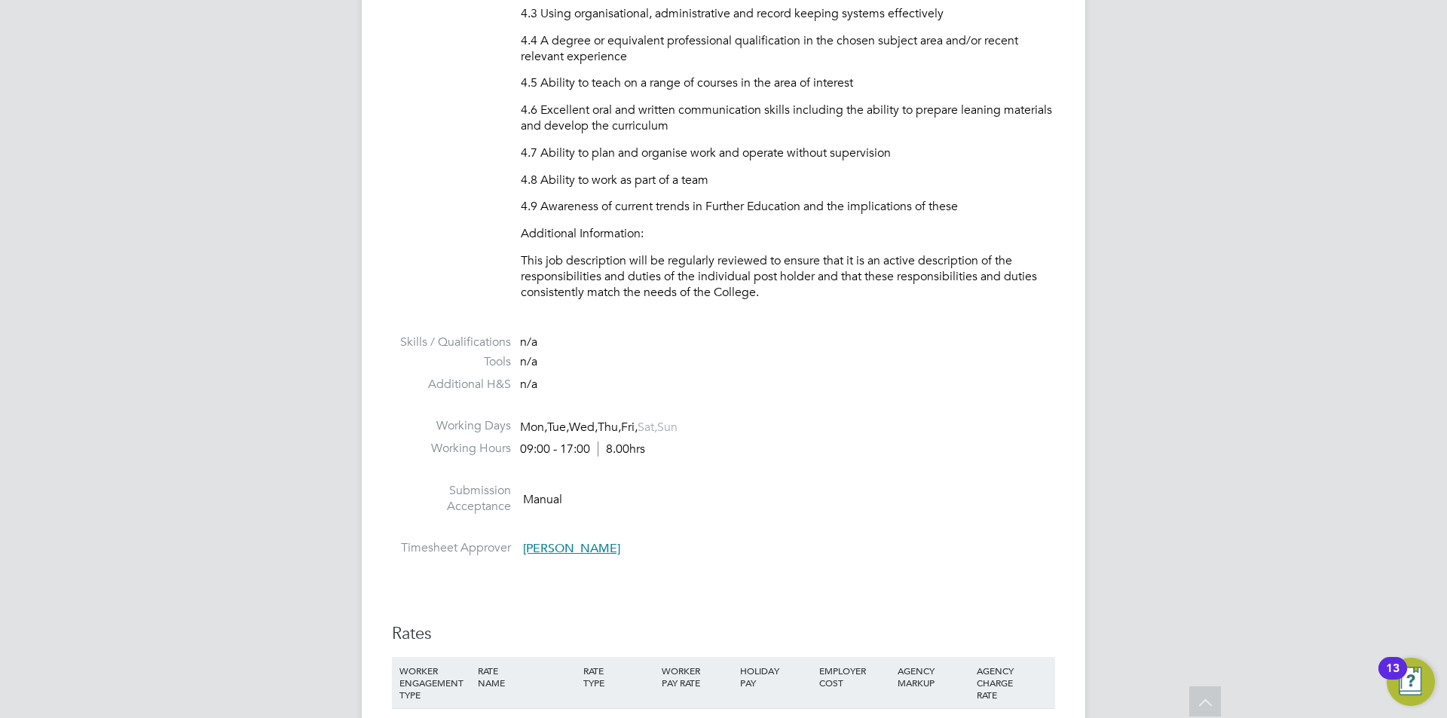
scroll to position [1545, 0]
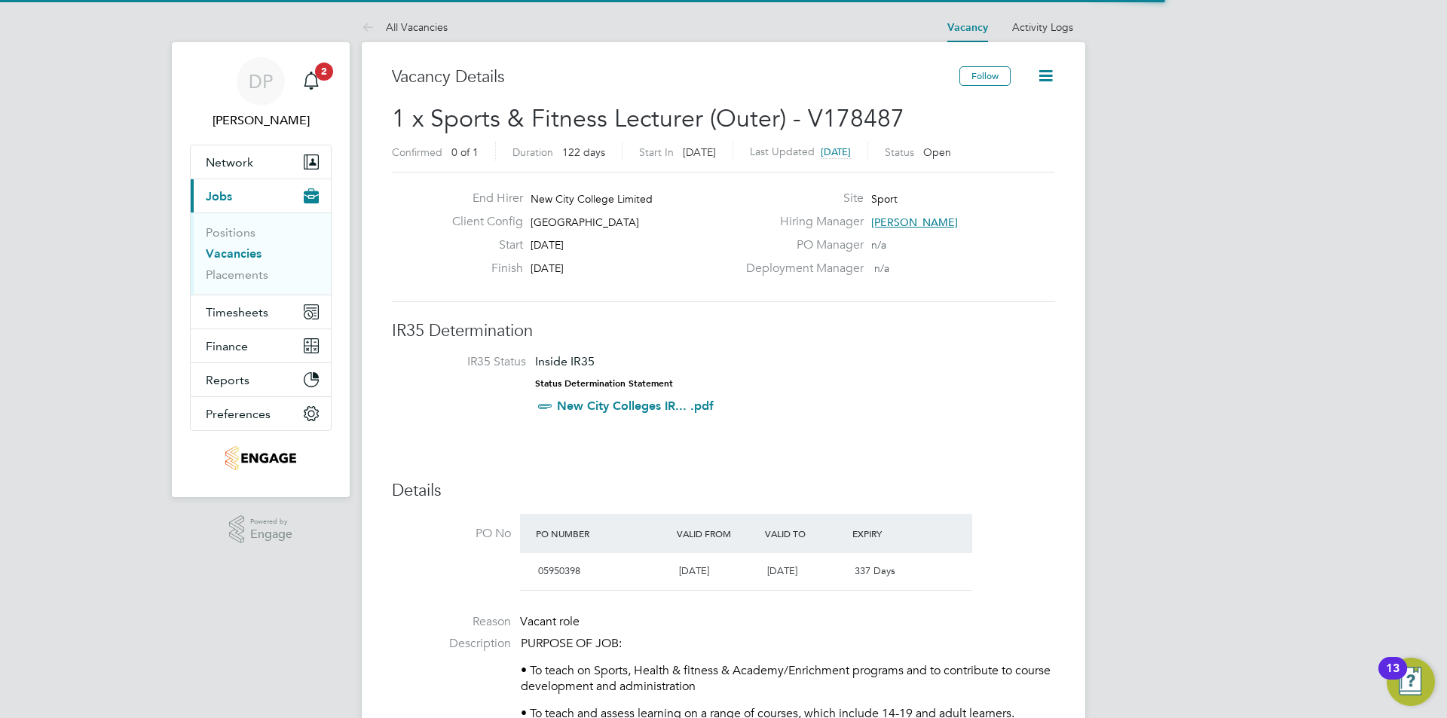
drag, startPoint x: 1254, startPoint y: 178, endPoint x: 1254, endPoint y: 187, distance: 9.0
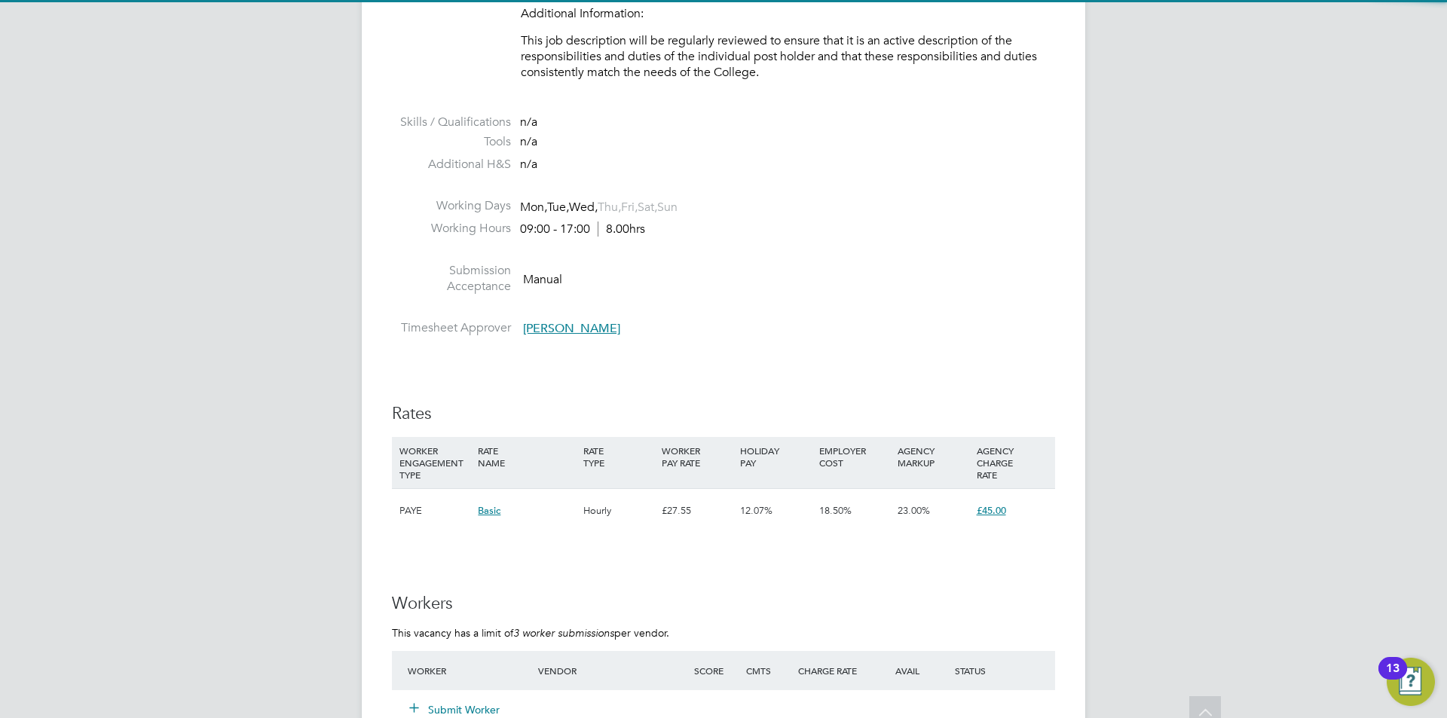
scroll to position [3096, 0]
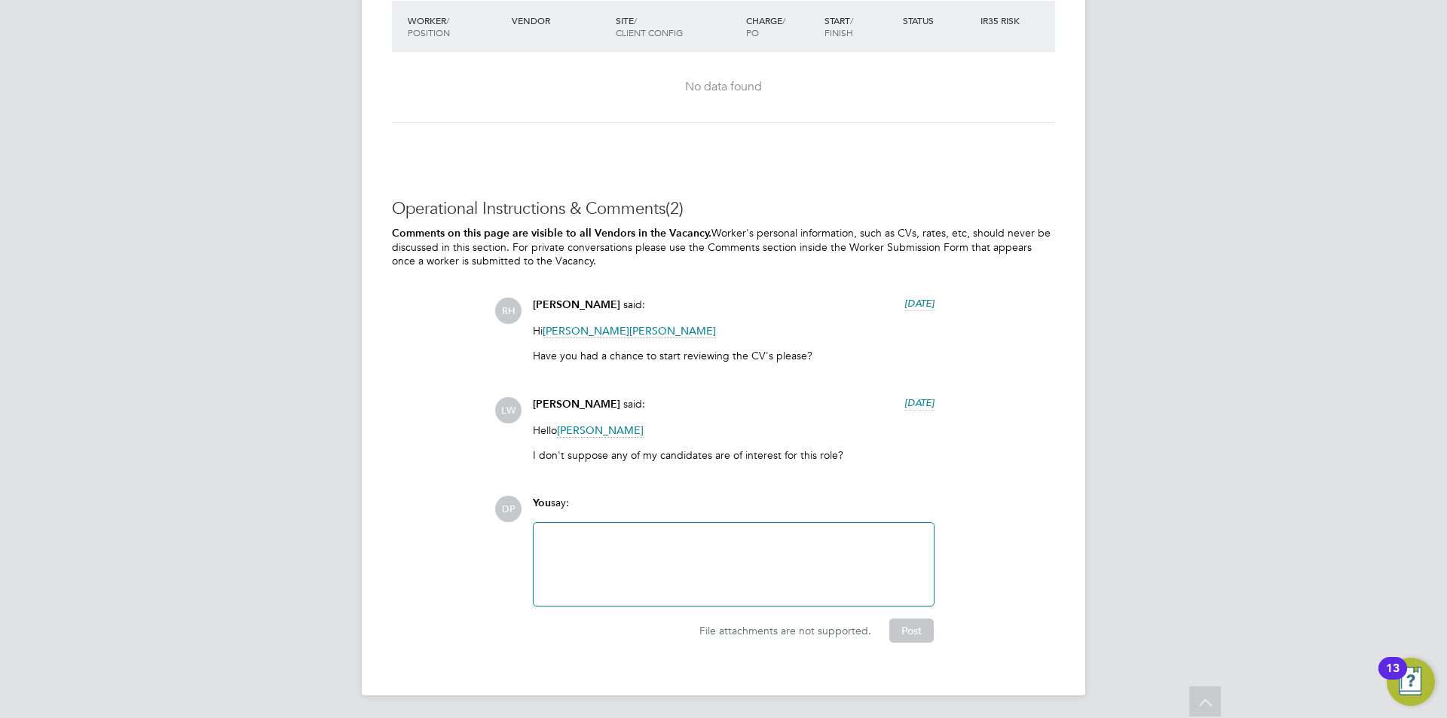
click at [774, 573] on div at bounding box center [734, 564] width 382 height 65
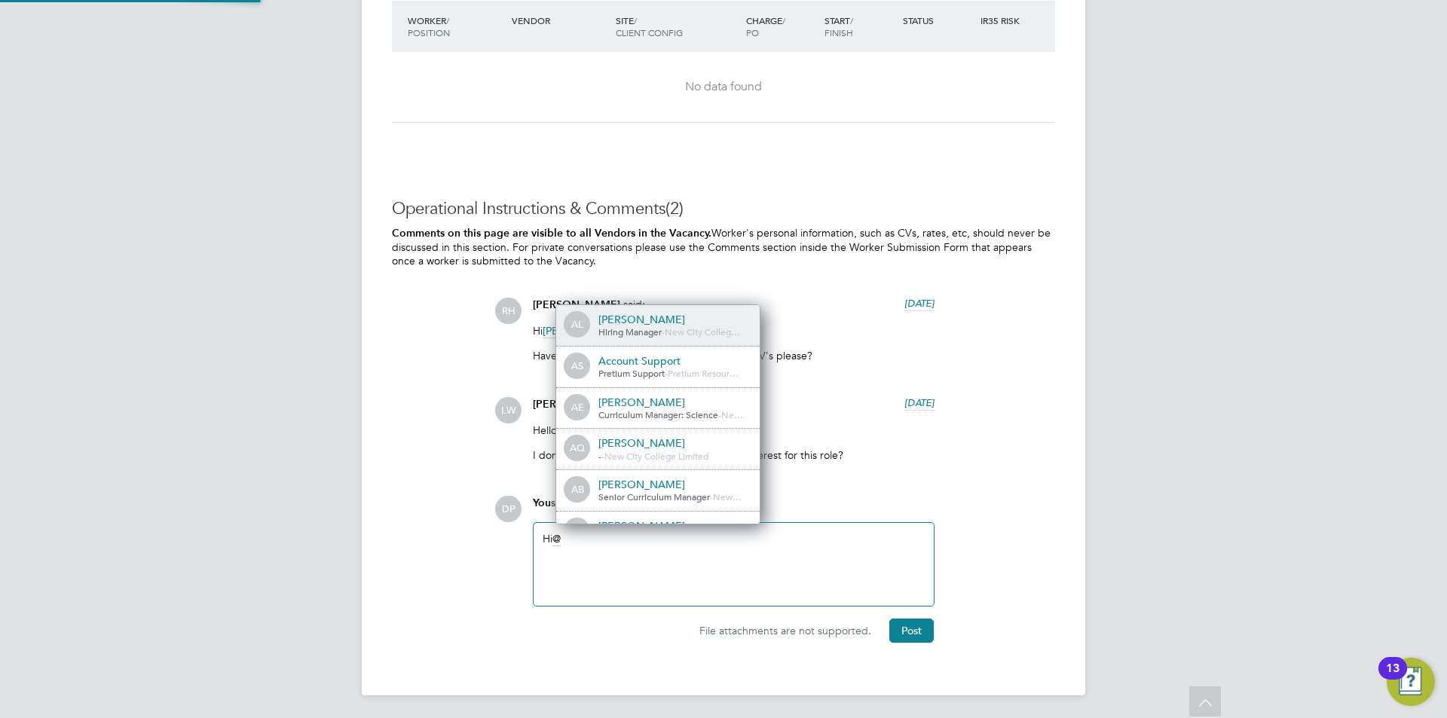
scroll to position [12, 152]
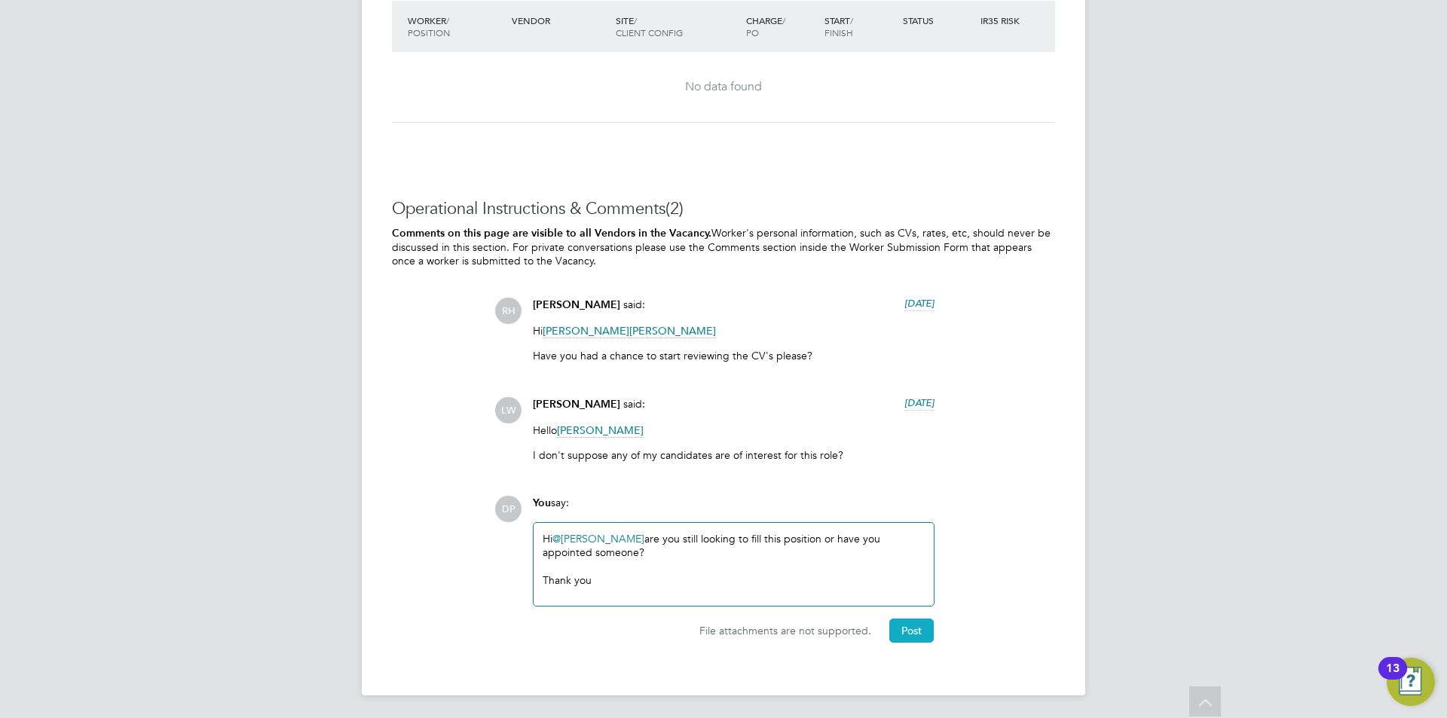
click at [902, 620] on button "Post" at bounding box center [912, 631] width 44 height 24
